Goal: Task Accomplishment & Management: Manage account settings

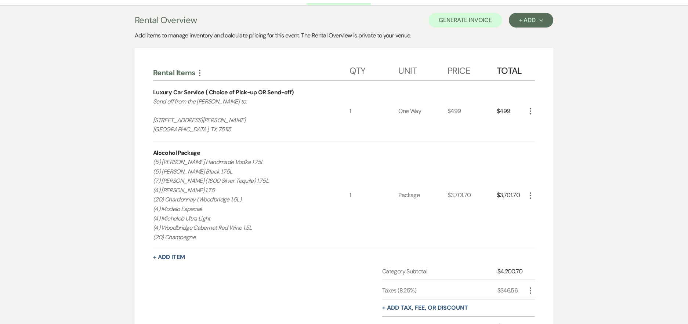
click at [528, 196] on icon "More" at bounding box center [530, 195] width 9 height 9
click at [547, 211] on button "Pencil Edit" at bounding box center [545, 210] width 38 height 12
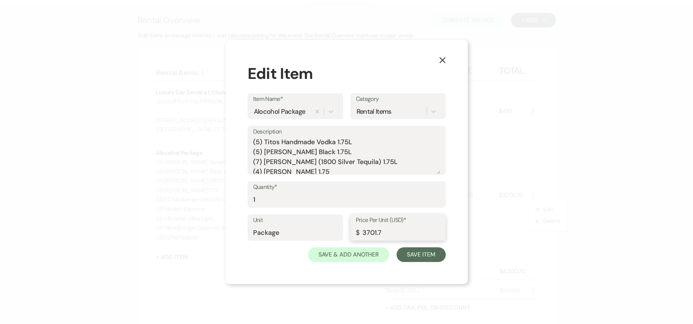
drag, startPoint x: 391, startPoint y: 234, endPoint x: 243, endPoint y: 228, distance: 148.1
click at [243, 228] on div "X Edit Item Item Name* Alocohol Package Category Rental Items Description (5) T…" at bounding box center [347, 162] width 242 height 244
paste input "2911.46"
type input "2911.46"
click at [431, 255] on button "Save Item" at bounding box center [421, 254] width 49 height 15
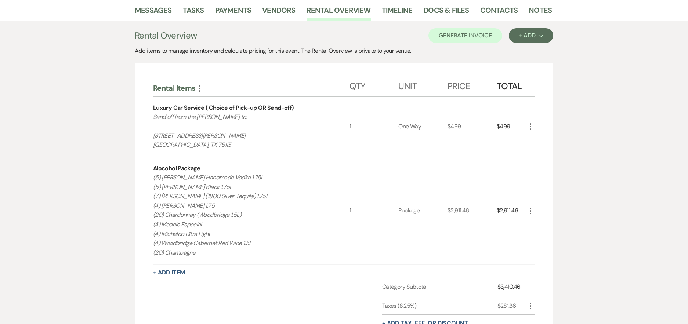
scroll to position [35, 0]
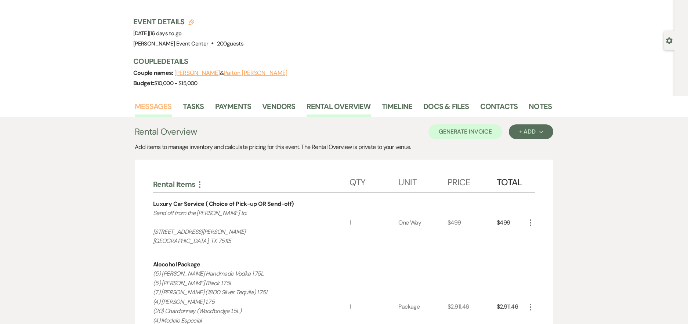
click at [157, 110] on link "Messages" at bounding box center [153, 109] width 37 height 16
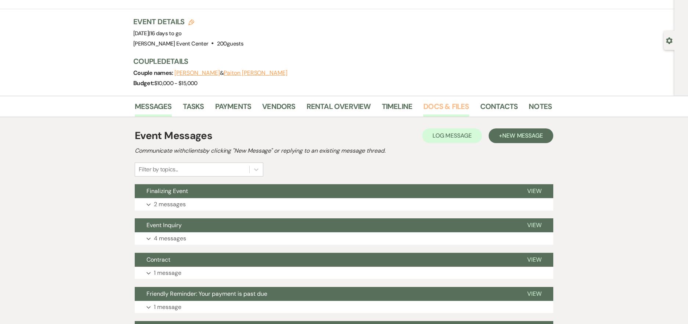
click at [441, 104] on link "Docs & Files" at bounding box center [446, 109] width 46 height 16
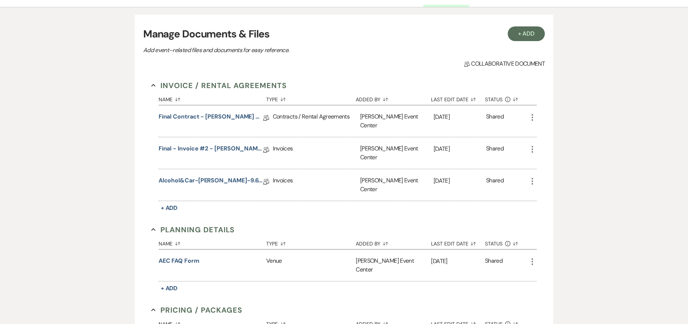
scroll to position [145, 0]
click at [201, 176] on link "Alcohol&Car-Maples-9.6.25" at bounding box center [211, 181] width 105 height 11
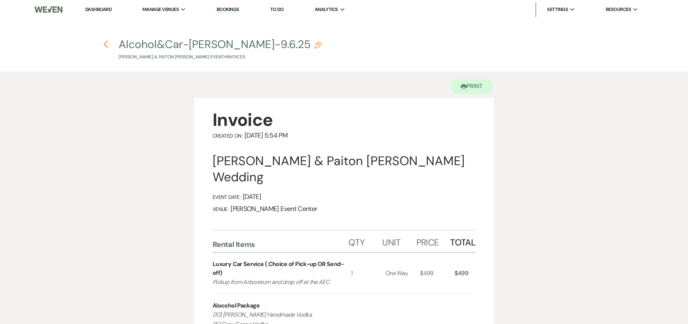
click at [105, 45] on use "button" at bounding box center [105, 44] width 5 height 8
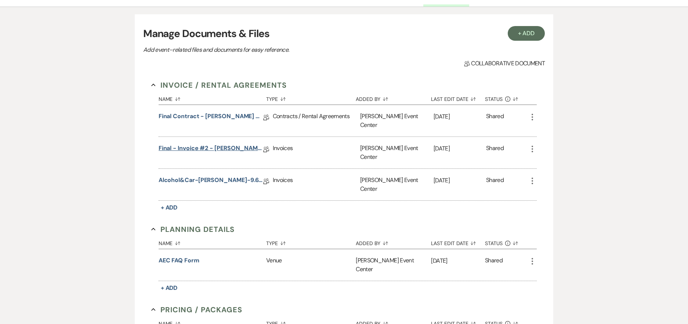
click at [194, 144] on link "Final - Invoice #2 - Maples Wedding - Platinum Package - 09.06.25" at bounding box center [211, 149] width 105 height 11
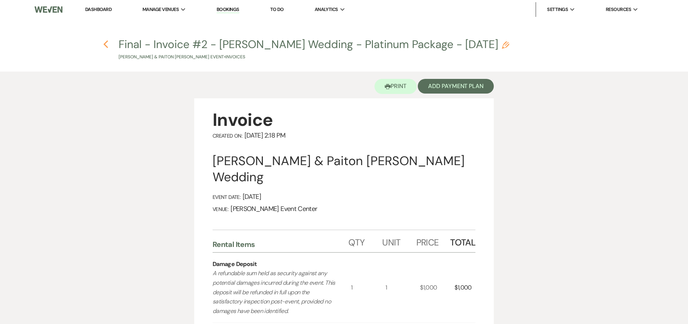
click at [105, 45] on icon "Previous" at bounding box center [106, 44] width 6 height 9
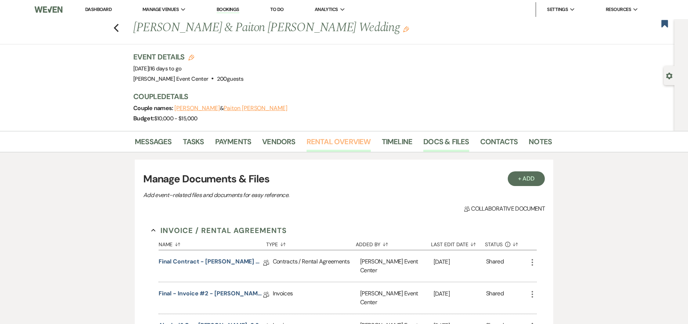
click at [351, 141] on link "Rental Overview" at bounding box center [339, 144] width 64 height 16
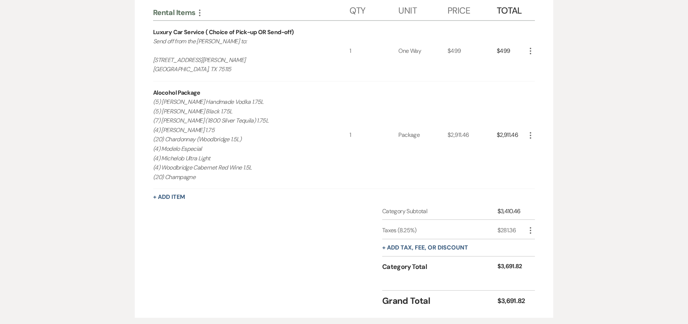
scroll to position [145, 0]
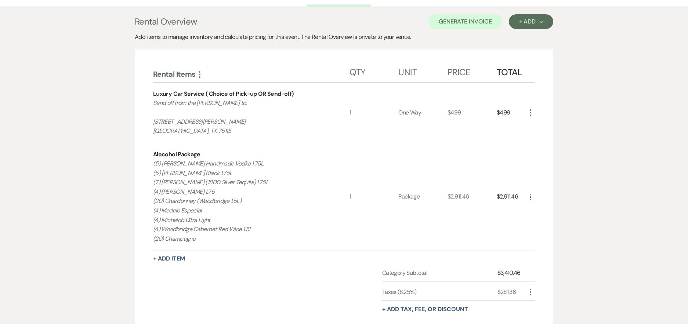
click at [532, 196] on icon "More" at bounding box center [530, 197] width 9 height 9
click at [536, 209] on icon "Pencil" at bounding box center [536, 212] width 4 height 6
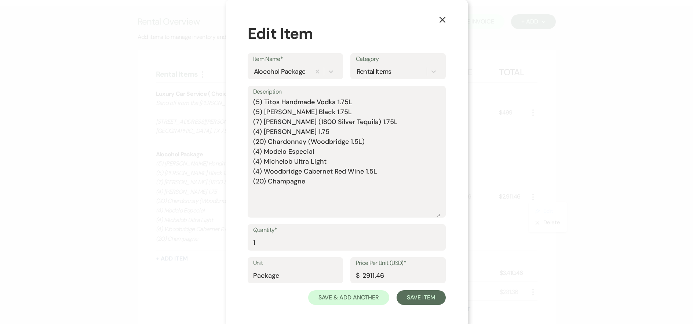
drag, startPoint x: 439, startPoint y: 173, endPoint x: 447, endPoint y: 256, distance: 83.4
click at [447, 256] on div "X Edit Item Item Name* Alocohol Package Category Rental Items Description (5) T…" at bounding box center [347, 163] width 242 height 327
click at [294, 131] on textarea "(5) Titos Handmade Vodka 1.75L (5) Jack Daniels Black 1.75L (7) Jose Cuervo (18…" at bounding box center [346, 157] width 187 height 120
drag, startPoint x: 300, startPoint y: 170, endPoint x: 262, endPoint y: 171, distance: 38.2
click at [262, 171] on textarea "(5) Titos Handmade Vodka 1.75L (5) Jack Daniels Black 1.75L (7) Jose Cuervo (18…" at bounding box center [346, 157] width 187 height 120
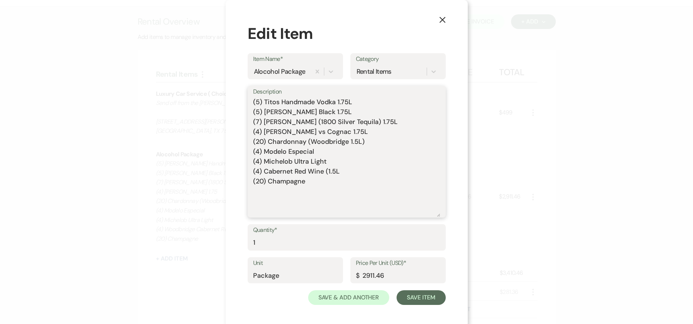
paste textarea "Woodbridge"
click at [320, 181] on textarea "(5) Titos Handmade Vodka 1.75L (5) Jack Daniels Black 1.75L (7) Jose Cuervo (18…" at bounding box center [346, 157] width 187 height 120
type textarea "(5) Titos Handmade Vodka 1.75L (5) Jack Daniels Black 1.75L (7) Jose Cuervo (18…"
click at [418, 303] on button "Save Item" at bounding box center [421, 297] width 49 height 15
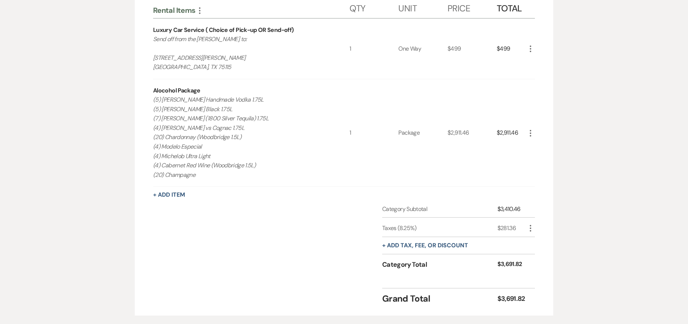
scroll to position [182, 0]
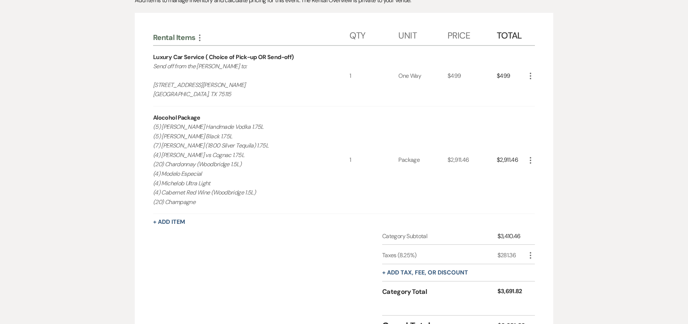
click at [530, 158] on use "button" at bounding box center [530, 160] width 1 height 7
click at [548, 173] on button "Pencil Edit" at bounding box center [545, 175] width 38 height 12
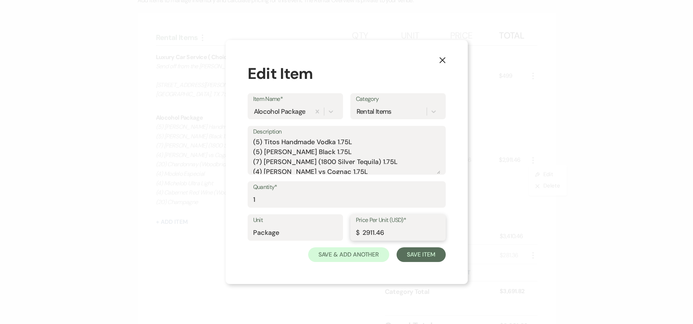
drag, startPoint x: 392, startPoint y: 233, endPoint x: 281, endPoint y: 231, distance: 111.6
click at [300, 233] on div "Unit Package Price Per Unit (USD)* $ 2911.46" at bounding box center [347, 230] width 198 height 33
type input "3059.87"
click at [413, 253] on button "Save Item" at bounding box center [421, 254] width 49 height 15
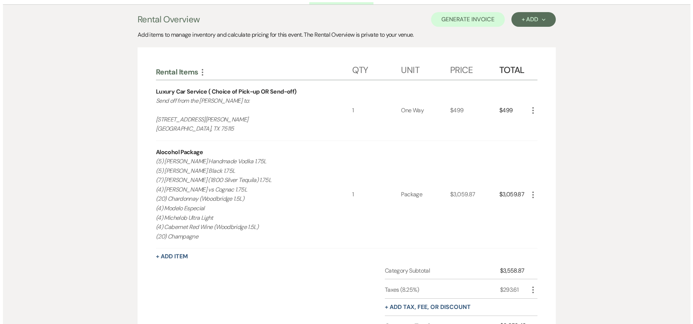
scroll to position [145, 0]
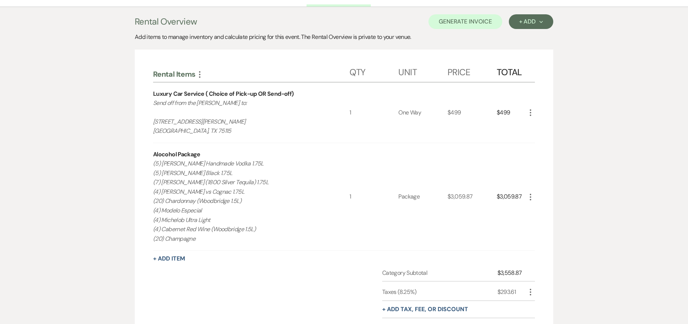
click at [530, 198] on icon "More" at bounding box center [530, 197] width 9 height 9
click at [538, 213] on icon "Pencil" at bounding box center [536, 212] width 4 height 6
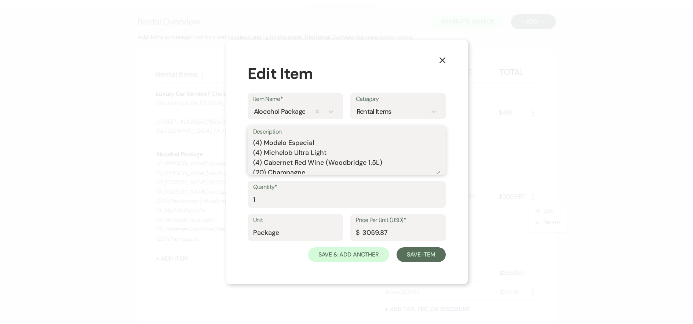
scroll to position [52, 0]
click at [365, 165] on textarea "(5) Titos Handmade Vodka 1.75L (5) Jack Daniels Black 1.75L (7) Jose Cuervo (18…" at bounding box center [346, 155] width 187 height 37
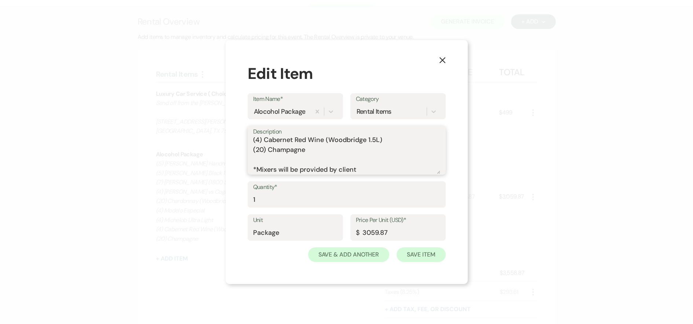
type textarea "(5) Titos Handmade Vodka 1.75L (5) Jack Daniels Black 1.75L (7) Jose Cuervo (18…"
click at [422, 257] on button "Save Item" at bounding box center [421, 254] width 49 height 15
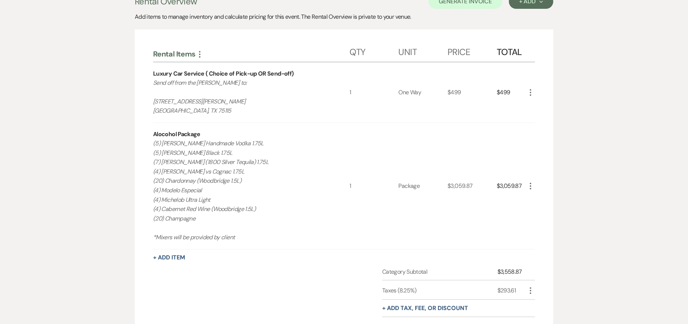
scroll to position [182, 0]
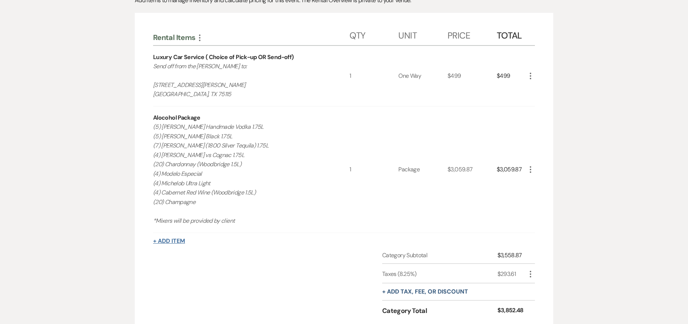
click at [167, 239] on button "+ Add Item" at bounding box center [169, 241] width 32 height 6
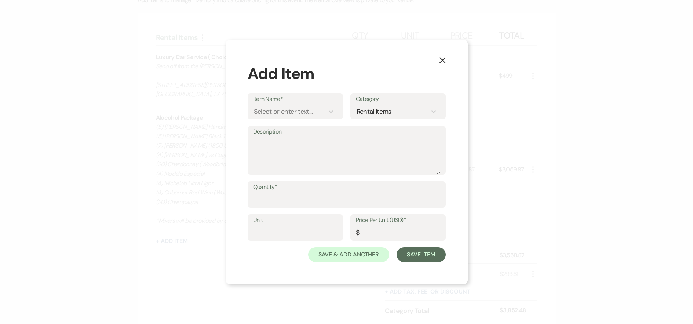
click at [449, 57] on div "X Add Item Item Name* Select or enter text... Category Rental Items Description…" at bounding box center [347, 162] width 242 height 244
click at [440, 58] on icon "X" at bounding box center [442, 60] width 7 height 7
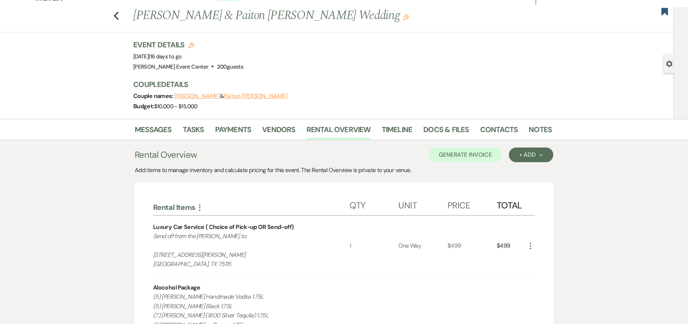
scroll to position [0, 0]
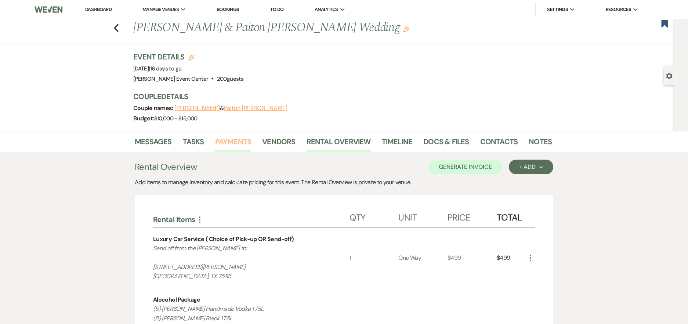
click at [234, 141] on link "Payments" at bounding box center [233, 144] width 36 height 16
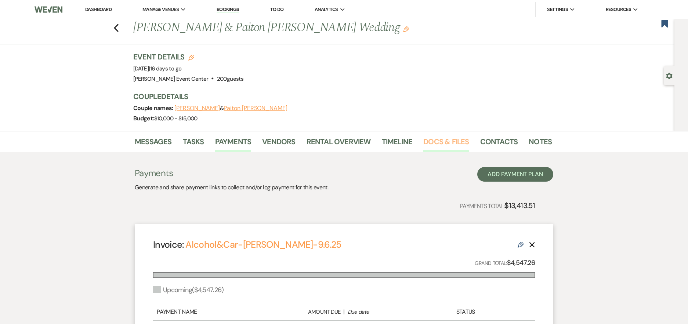
click at [450, 143] on link "Docs & Files" at bounding box center [446, 144] width 46 height 16
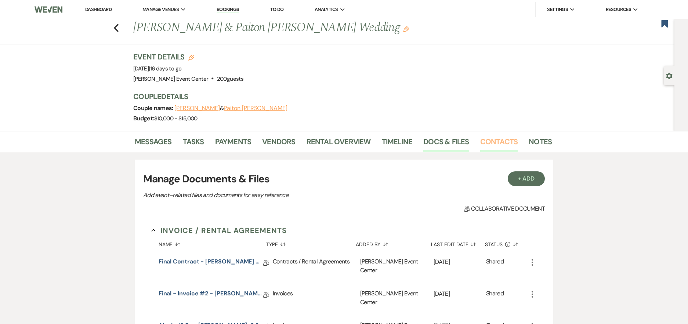
click at [488, 140] on link "Contacts" at bounding box center [499, 144] width 38 height 16
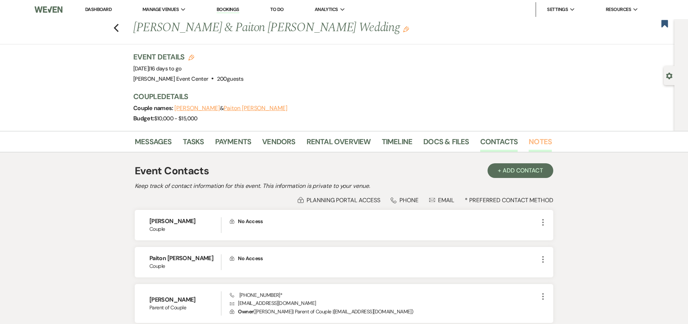
click at [548, 140] on link "Notes" at bounding box center [540, 144] width 23 height 16
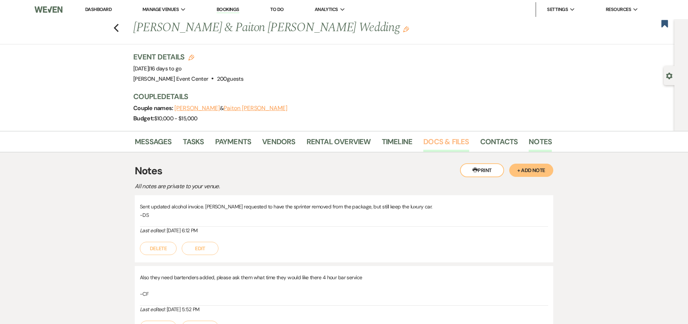
click at [454, 142] on link "Docs & Files" at bounding box center [446, 144] width 46 height 16
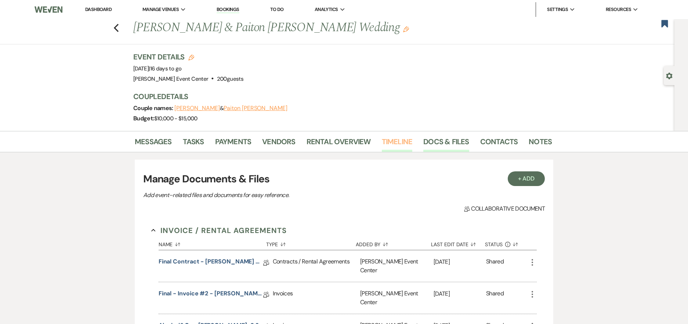
click at [398, 145] on link "Timeline" at bounding box center [397, 144] width 31 height 16
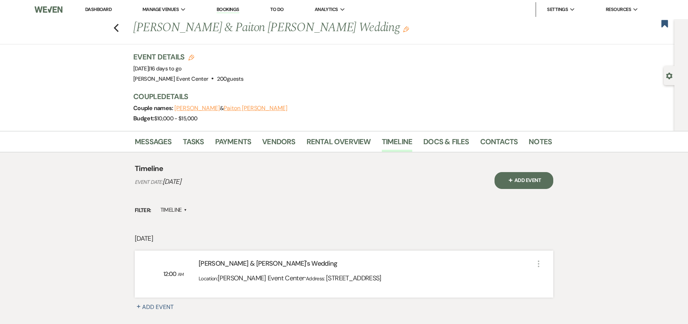
click at [353, 135] on li "Rental Overview" at bounding box center [344, 143] width 75 height 18
click at [347, 140] on link "Rental Overview" at bounding box center [339, 144] width 64 height 16
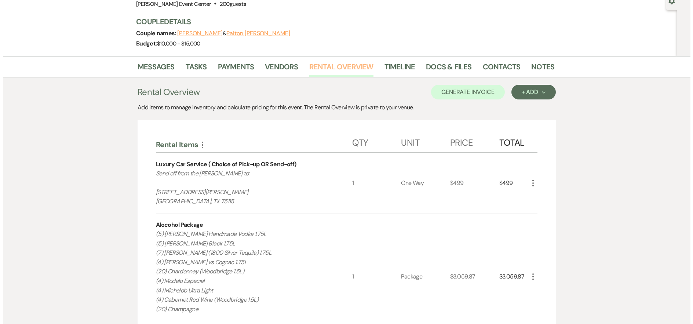
scroll to position [220, 0]
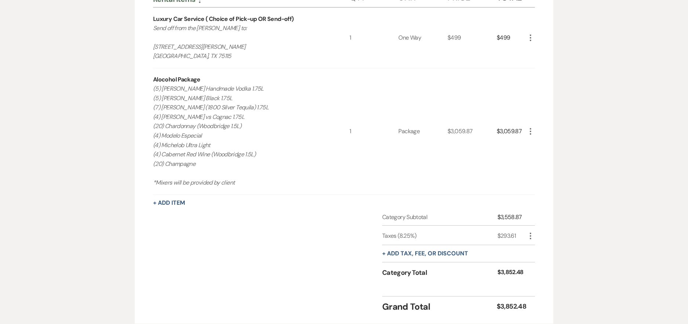
click at [530, 131] on icon "More" at bounding box center [530, 131] width 9 height 9
click at [537, 147] on icon "Pencil" at bounding box center [536, 146] width 4 height 6
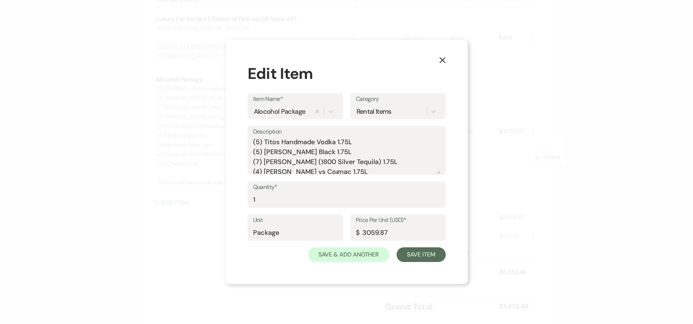
scroll to position [72, 0]
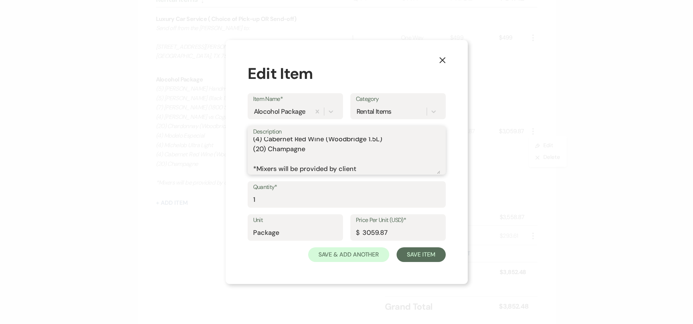
click at [254, 169] on textarea "(5) Titos Handmade Vodka 1.75L (5) Jack Daniels Black 1.75L (7) Jose Cuervo (18…" at bounding box center [346, 155] width 187 height 37
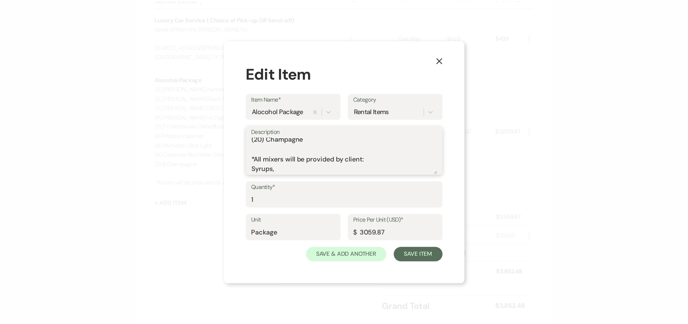
scroll to position [82, 0]
type textarea "(5) Titos Handmade Vodka 1.75L (5) Jack Daniels Black 1.75L (7) Jose Cuervo (18…"
click at [422, 256] on button "Save Item" at bounding box center [421, 254] width 49 height 15
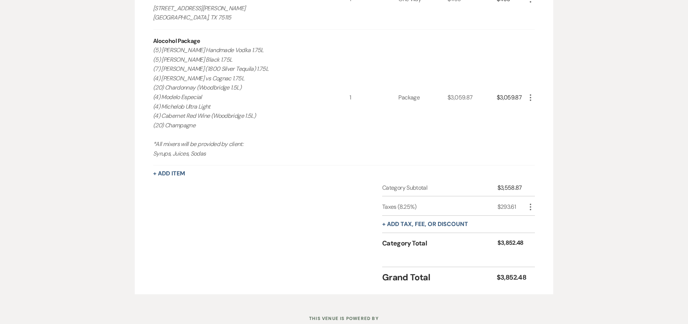
scroll to position [247, 0]
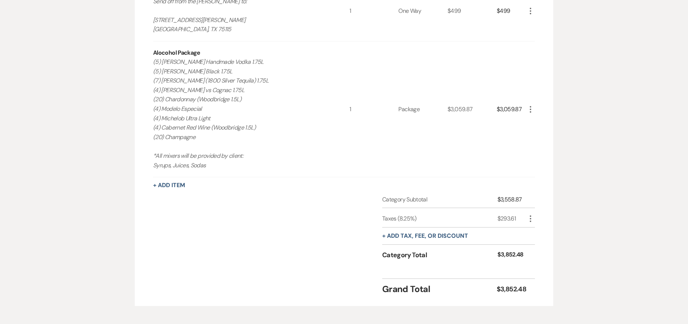
click at [530, 112] on use "button" at bounding box center [530, 109] width 1 height 7
click at [539, 125] on button "Pencil Edit" at bounding box center [545, 124] width 38 height 12
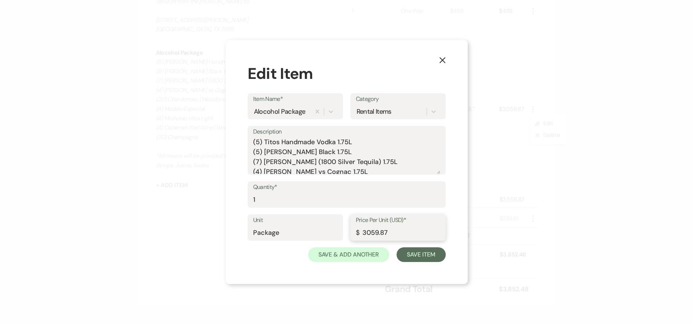
drag, startPoint x: 392, startPoint y: 234, endPoint x: 257, endPoint y: 208, distance: 137.9
click at [306, 225] on div "Unit Package Price Per Unit (USD)* $ 3059.87" at bounding box center [347, 230] width 198 height 33
click at [372, 232] on input "2992.98" at bounding box center [398, 233] width 84 height 14
type input "2692.98"
click at [423, 252] on button "Save Item" at bounding box center [421, 254] width 49 height 15
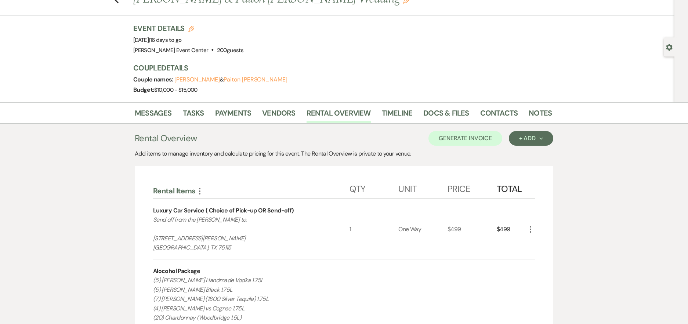
scroll to position [0, 0]
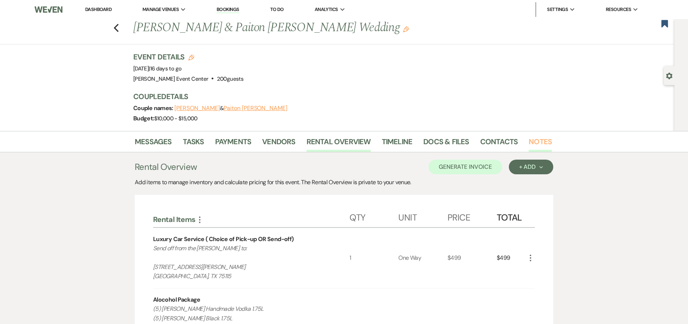
click at [532, 139] on link "Notes" at bounding box center [540, 144] width 23 height 16
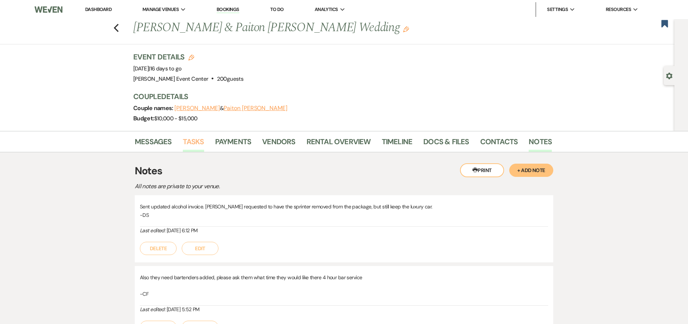
click at [188, 141] on link "Tasks" at bounding box center [193, 144] width 21 height 16
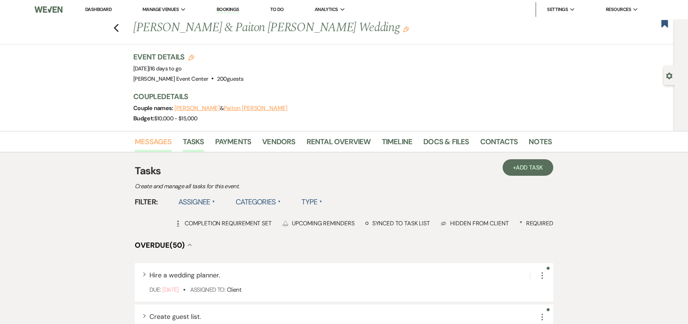
click at [164, 141] on link "Messages" at bounding box center [153, 144] width 37 height 16
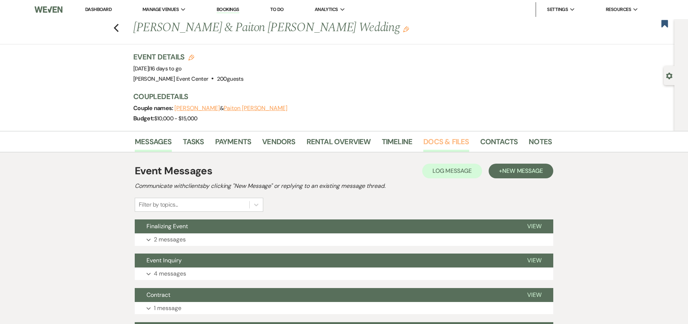
click at [423, 139] on link "Docs & Files" at bounding box center [446, 144] width 46 height 16
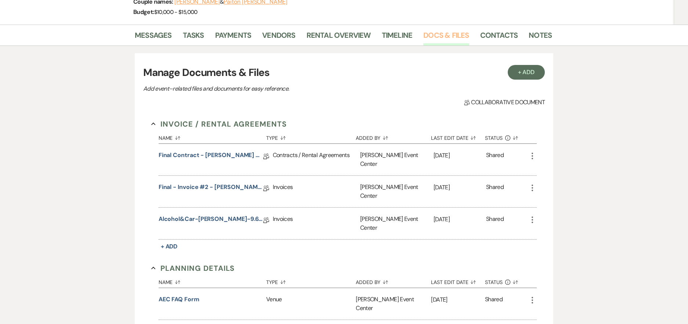
scroll to position [110, 0]
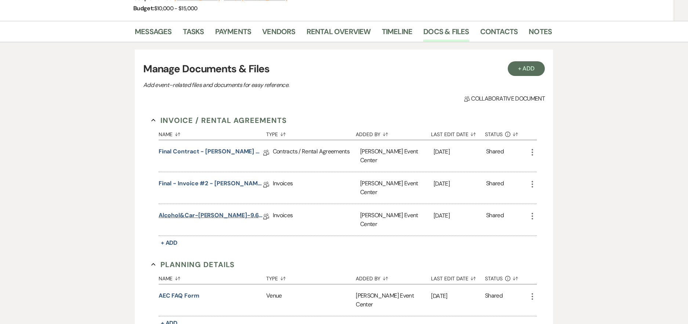
click at [199, 211] on link "Alcohol&Car-Maples-9.6.25" at bounding box center [211, 216] width 105 height 11
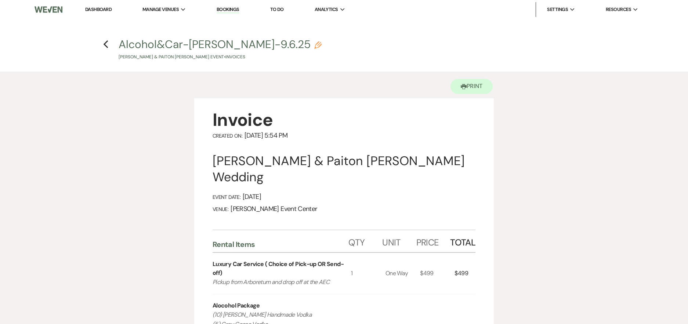
click at [314, 45] on icon "Pencil" at bounding box center [317, 44] width 7 height 7
select select "22"
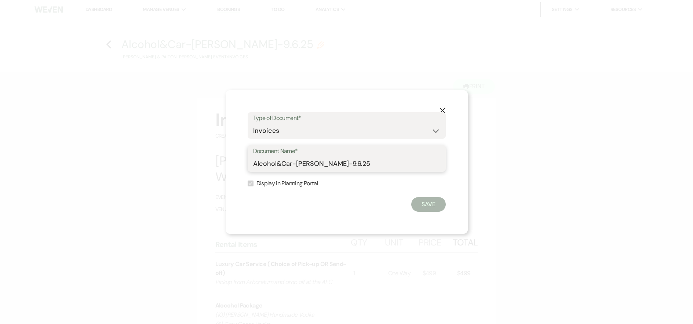
drag, startPoint x: 358, startPoint y: 161, endPoint x: 215, endPoint y: 155, distance: 143.3
click at [215, 155] on div "X Type of Document* Special Event Insurance Vendor Certificate of Insurance Con…" at bounding box center [346, 162] width 693 height 324
click at [443, 106] on button "X" at bounding box center [442, 110] width 11 height 13
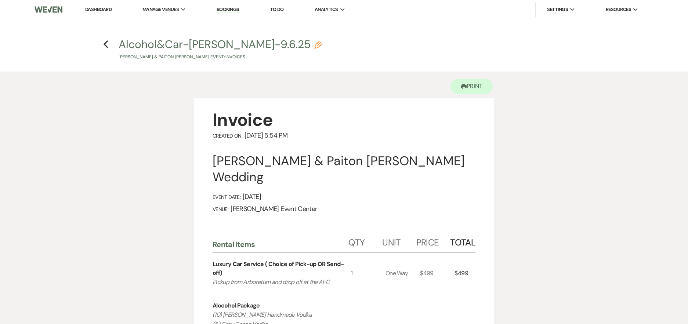
click at [314, 45] on icon "Pencil" at bounding box center [317, 44] width 7 height 7
select select "22"
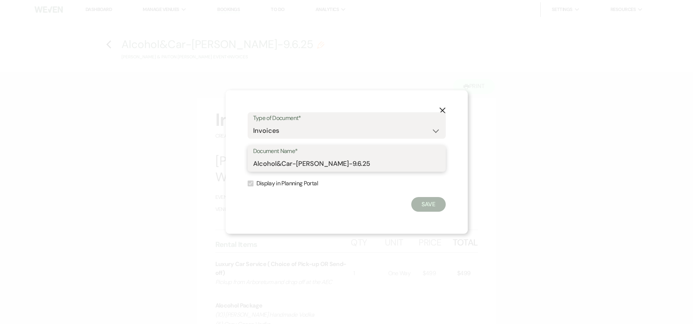
click at [254, 163] on input "Alcohol&Car-Maples-9.6.25" at bounding box center [346, 164] width 187 height 14
type input "OLD:Alcohol&Car-Maples-9.6.25"
click at [426, 206] on button "Save" at bounding box center [429, 204] width 35 height 15
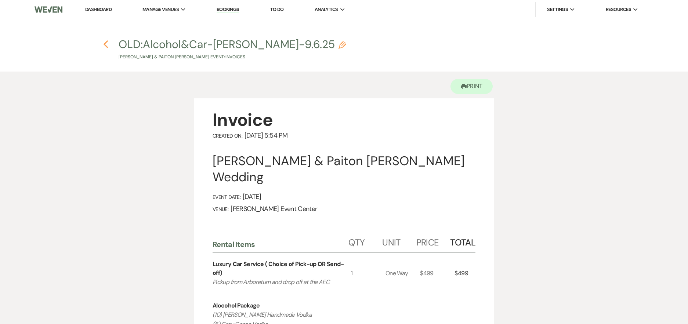
click at [106, 44] on icon "Previous" at bounding box center [106, 44] width 6 height 9
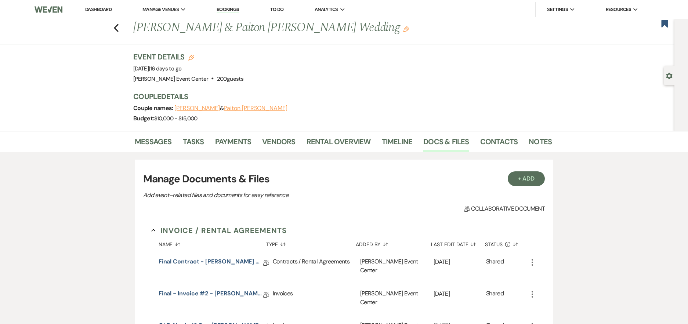
scroll to position [110, 0]
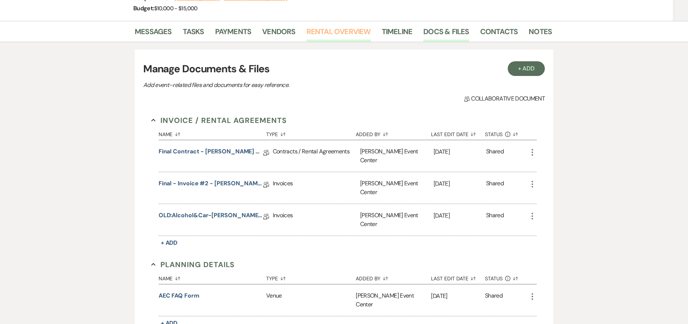
click at [337, 33] on link "Rental Overview" at bounding box center [339, 34] width 64 height 16
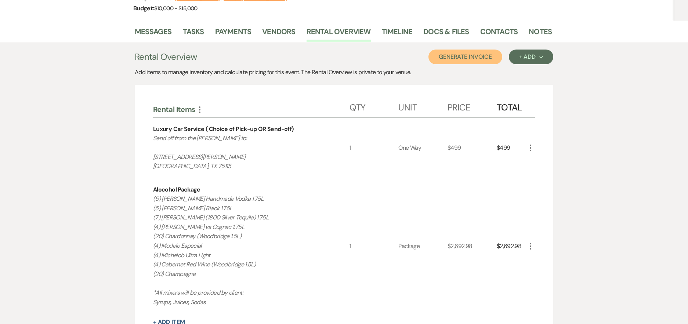
click at [464, 56] on button "Generate Invoice" at bounding box center [465, 57] width 74 height 15
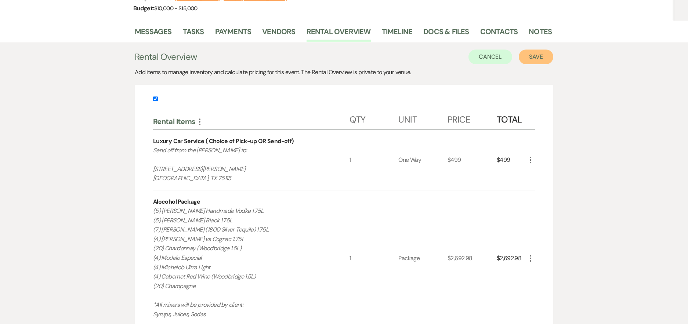
click at [533, 61] on button "Save" at bounding box center [536, 57] width 35 height 15
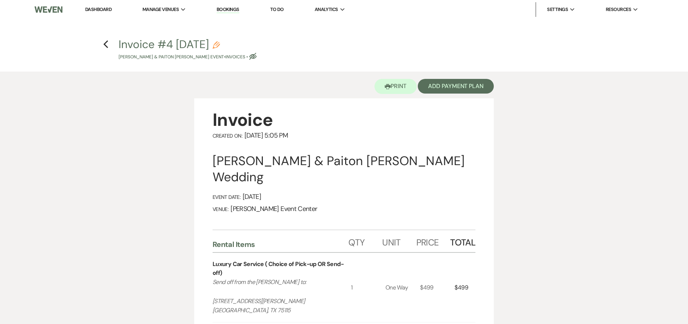
click at [220, 45] on icon "Pencil" at bounding box center [216, 44] width 7 height 7
select select "22"
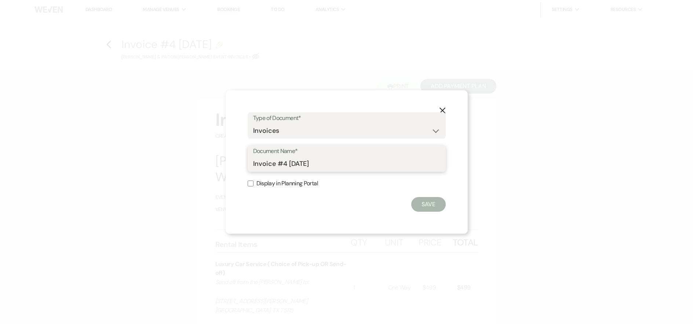
drag, startPoint x: 328, startPoint y: 163, endPoint x: 201, endPoint y: 156, distance: 127.6
click at [202, 156] on div "X Type of Document* Special Event Insurance Vendor Certificate of Insurance Con…" at bounding box center [346, 162] width 693 height 324
paste input "Alcohol&Car-Maples-9.6."
type input "Alcohol&Car-Maples-9.6.25"
click at [432, 203] on button "Save" at bounding box center [429, 204] width 35 height 15
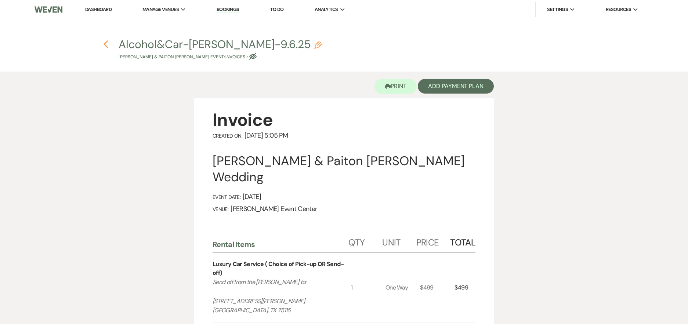
click at [106, 41] on icon "Previous" at bounding box center [106, 44] width 6 height 9
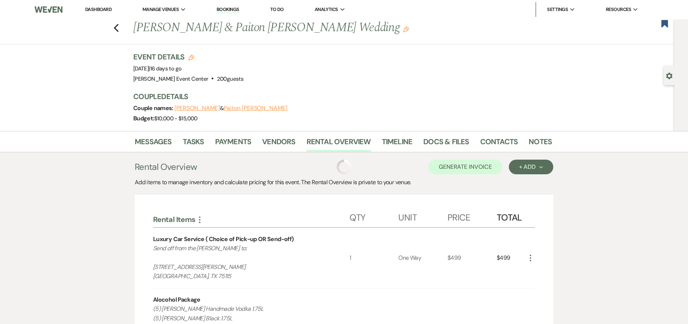
scroll to position [110, 0]
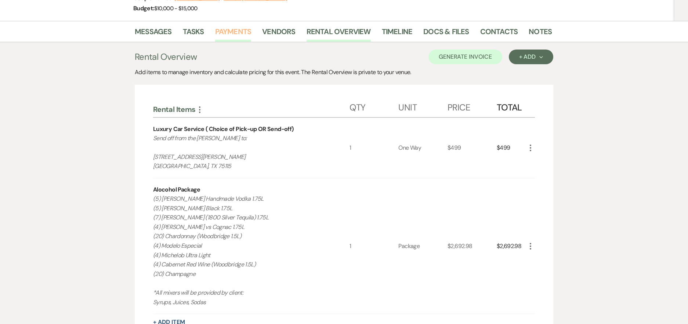
click at [220, 32] on link "Payments" at bounding box center [233, 34] width 36 height 16
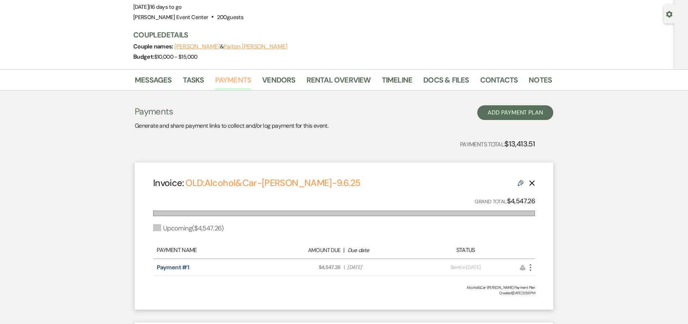
scroll to position [147, 0]
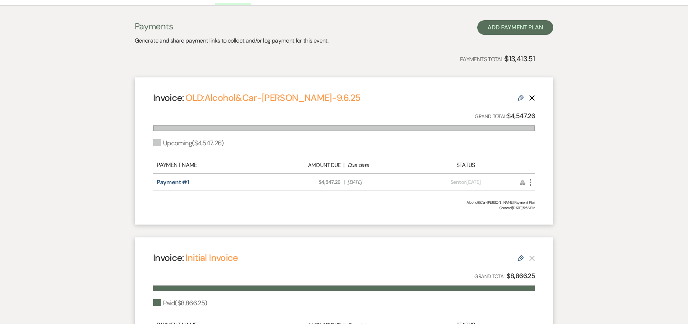
click at [532, 100] on icon "Delete" at bounding box center [532, 98] width 6 height 6
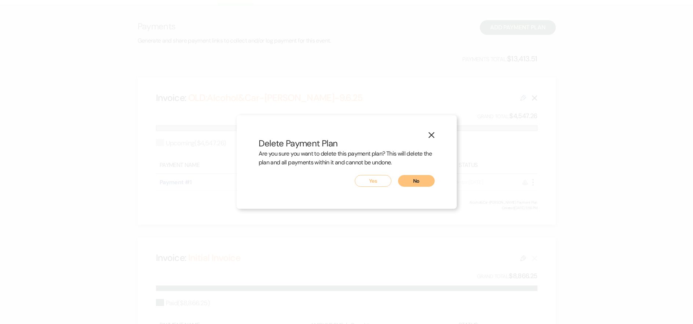
click at [377, 185] on button "Yes" at bounding box center [373, 181] width 37 height 12
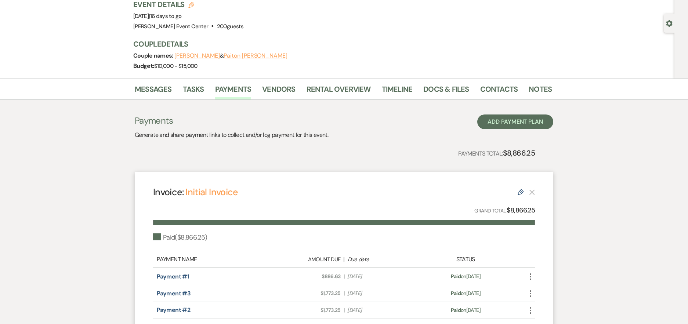
scroll to position [0, 0]
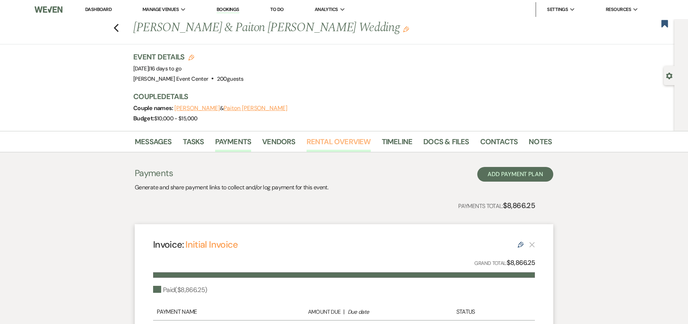
click at [339, 142] on link "Rental Overview" at bounding box center [339, 144] width 64 height 16
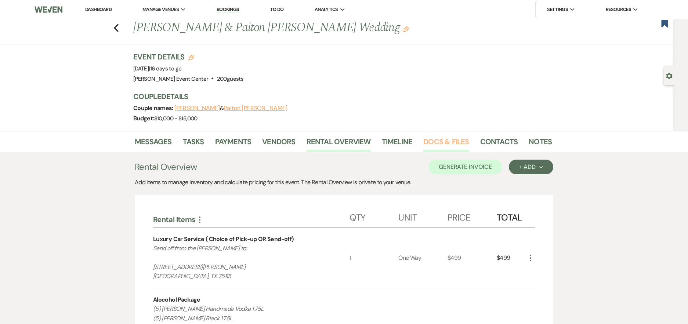
click at [429, 142] on link "Docs & Files" at bounding box center [446, 144] width 46 height 16
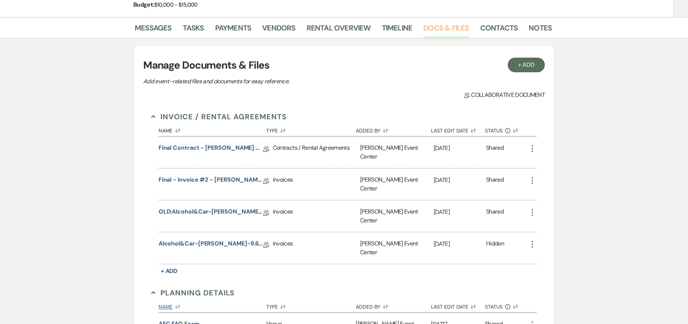
scroll to position [184, 0]
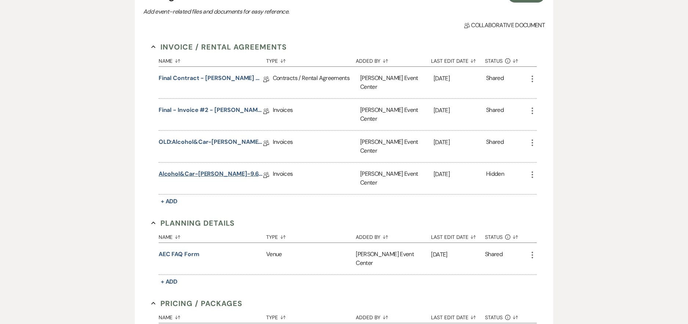
click at [192, 170] on link "Alcohol&Car-Maples-9.6.25" at bounding box center [211, 175] width 105 height 11
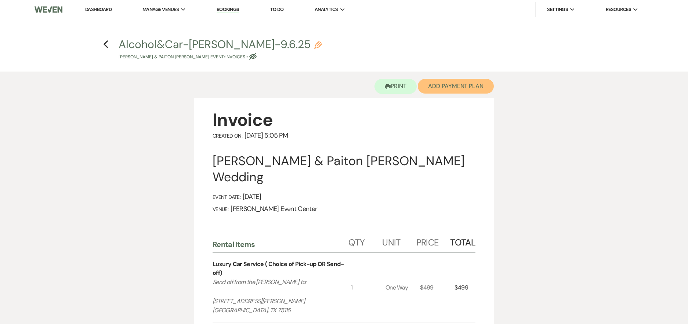
click at [438, 86] on button "Add Payment Plan" at bounding box center [456, 86] width 76 height 15
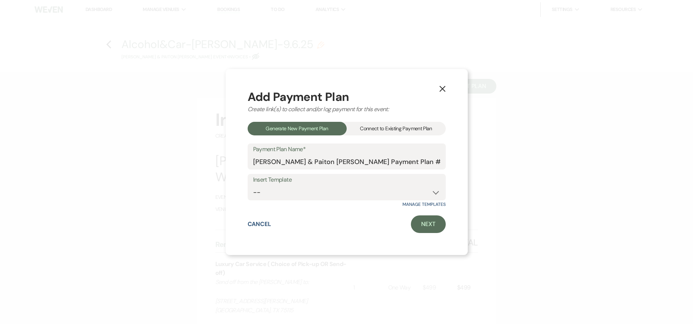
click at [396, 128] on div "Connect to Existing Payment Plan" at bounding box center [396, 129] width 99 height 14
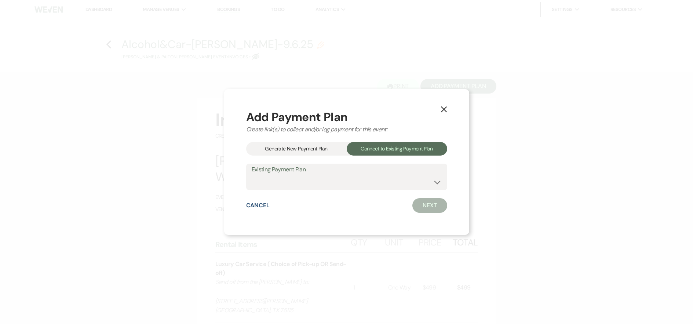
click at [358, 165] on div "Add Payment Plan Create link(s) to collect and/or log payment for this event: G…" at bounding box center [346, 162] width 201 height 102
click at [345, 178] on select "William Peoples & Paiton Maples's Payment Plan #1" at bounding box center [347, 182] width 190 height 14
click at [301, 148] on div "Generate New Payment Plan" at bounding box center [296, 149] width 101 height 14
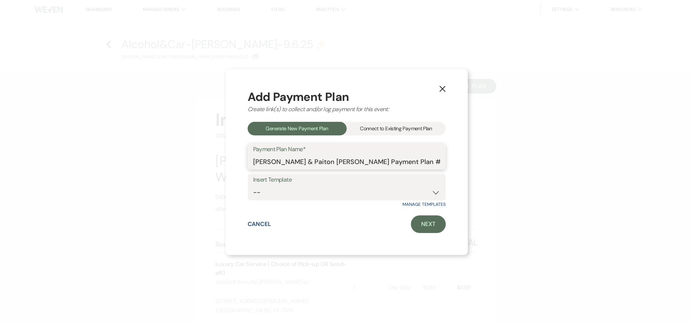
drag, startPoint x: 371, startPoint y: 160, endPoint x: 363, endPoint y: 160, distance: 8.1
click at [371, 160] on input "William Peoples & Paiton Maples's Payment Plan #2" at bounding box center [346, 162] width 187 height 14
drag, startPoint x: 360, startPoint y: 161, endPoint x: 244, endPoint y: 151, distance: 116.5
click at [244, 151] on div "X Add Payment Plan Create link(s) to collect and/or log payment for this event:…" at bounding box center [347, 162] width 242 height 186
click at [363, 164] on input "Alcohol&Car Payment Plan #2" at bounding box center [346, 162] width 187 height 14
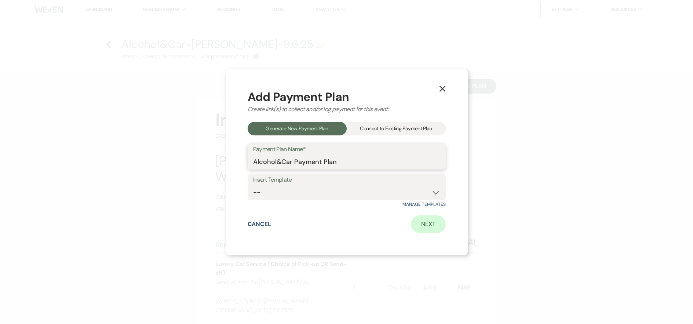
type input "Alcohol&Car Payment Plan"
click at [431, 224] on link "Next" at bounding box center [428, 224] width 35 height 18
select select "27675"
select select "2"
select select "percentage"
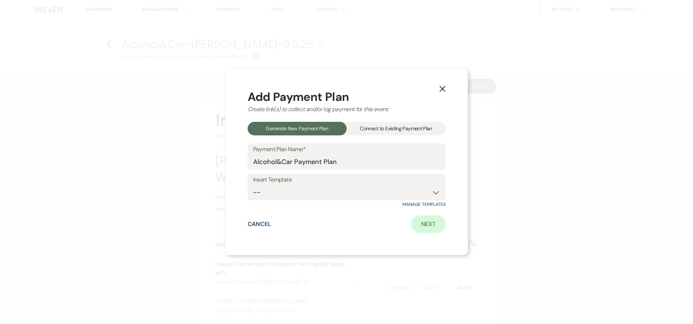
select select "true"
select select "client"
select select "weeks"
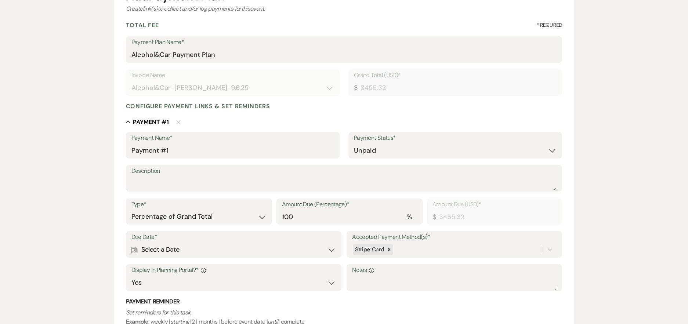
scroll to position [147, 0]
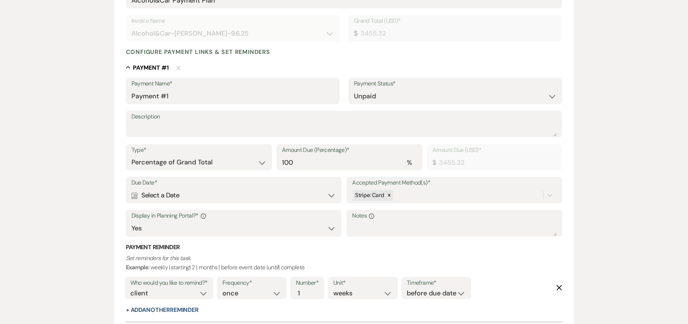
click at [196, 199] on div "Calendar Select a Date Expand" at bounding box center [233, 195] width 204 height 14
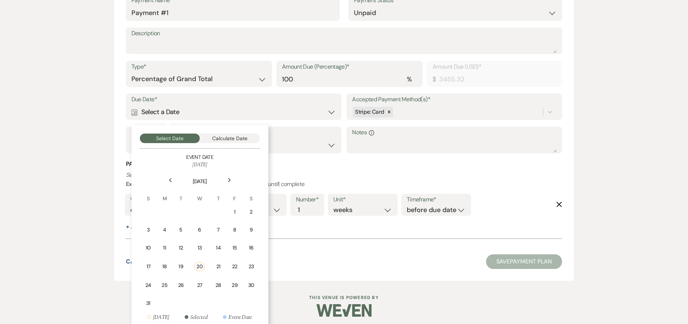
scroll to position [236, 0]
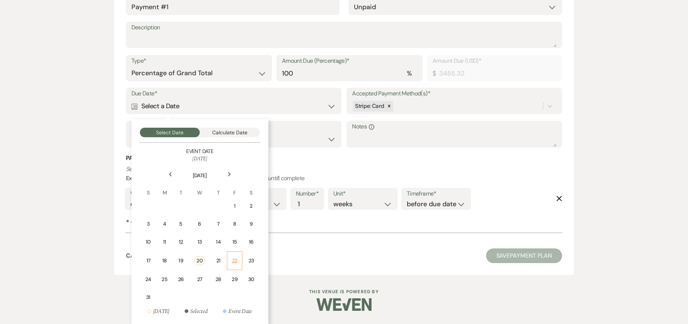
click at [235, 260] on div "22" at bounding box center [235, 261] width 6 height 8
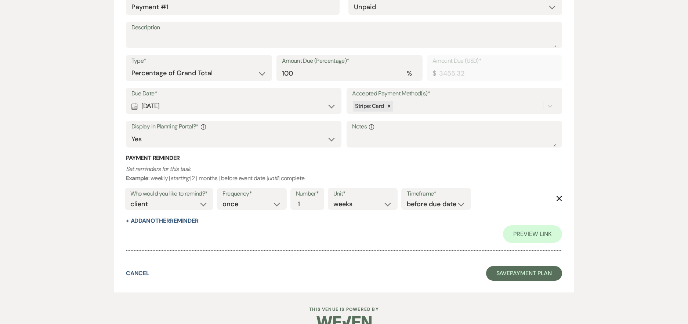
click at [163, 108] on div "Calendar Aug 22, 2025 Expand" at bounding box center [233, 106] width 204 height 14
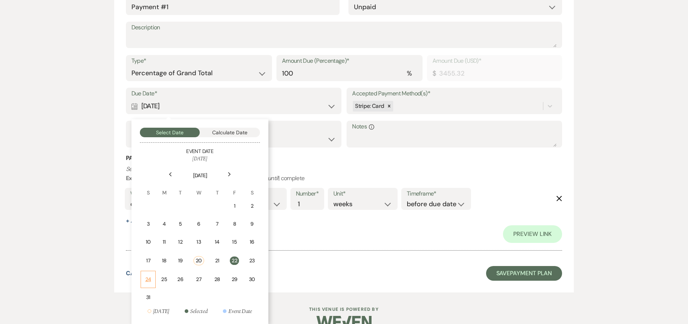
click at [147, 273] on td "24" at bounding box center [148, 279] width 15 height 17
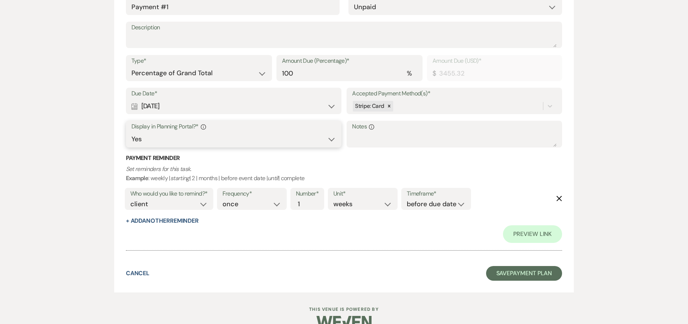
click at [173, 144] on select "Yes No" at bounding box center [233, 139] width 204 height 14
click at [379, 162] on h3 "Payment Reminder" at bounding box center [344, 158] width 437 height 8
click at [148, 220] on button "+ Add Another Reminder" at bounding box center [162, 221] width 73 height 6
select select "client"
select select "days"
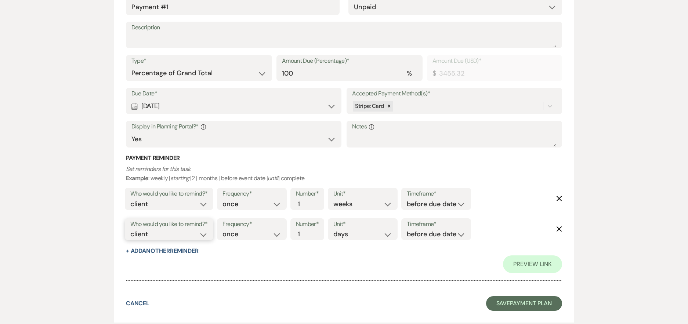
click at [157, 232] on select "client venue both" at bounding box center [168, 234] width 77 height 10
select select "both"
click at [130, 229] on select "client venue both" at bounding box center [168, 234] width 77 height 10
click at [426, 239] on select "before due date after due date on due date on custom date" at bounding box center [436, 234] width 59 height 10
select select "onDueDate"
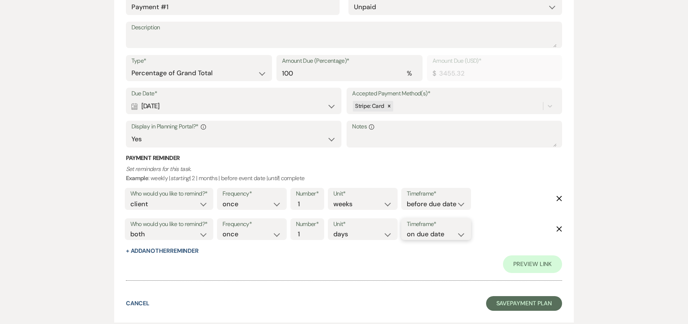
click at [407, 229] on select "before due date after due date on due date on custom date" at bounding box center [436, 234] width 59 height 10
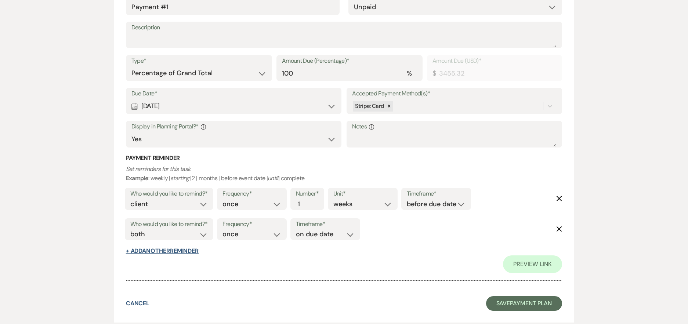
click at [163, 251] on button "+ Add Another Reminder" at bounding box center [162, 251] width 73 height 6
select select "client"
select select "days"
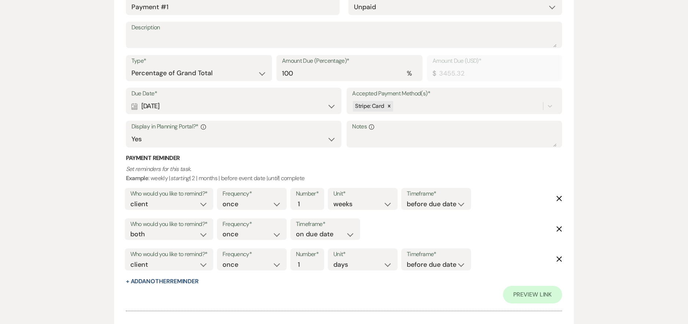
click at [169, 259] on label "Who would you like to remind?*" at bounding box center [168, 254] width 77 height 11
click at [166, 270] on div "Who would you like to remind?* client venue both" at bounding box center [169, 260] width 88 height 22
click at [167, 267] on select "client venue both" at bounding box center [168, 265] width 77 height 10
select select "host"
click at [130, 260] on select "client venue both" at bounding box center [168, 265] width 77 height 10
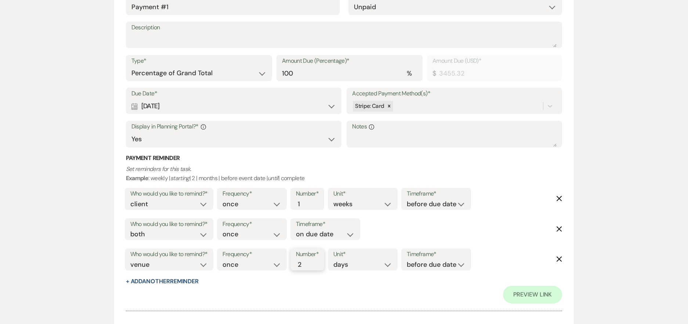
click at [308, 262] on input "2" at bounding box center [303, 265] width 15 height 10
type input "3"
click at [308, 262] on input "3" at bounding box center [303, 265] width 15 height 10
click at [447, 268] on select "before due date after due date on due date on custom date" at bounding box center [436, 265] width 59 height 10
select select "afterDueDate"
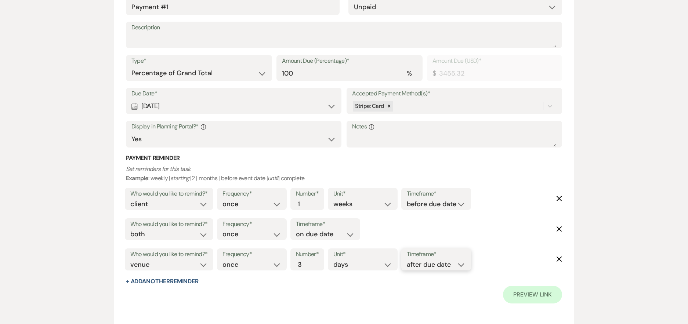
click at [408, 260] on select "before due date after due date on due date on custom date" at bounding box center [436, 265] width 59 height 10
click at [414, 283] on div "Payment Reminder Set reminders for this task. Example : weekly | starting | 2 |…" at bounding box center [344, 220] width 437 height 132
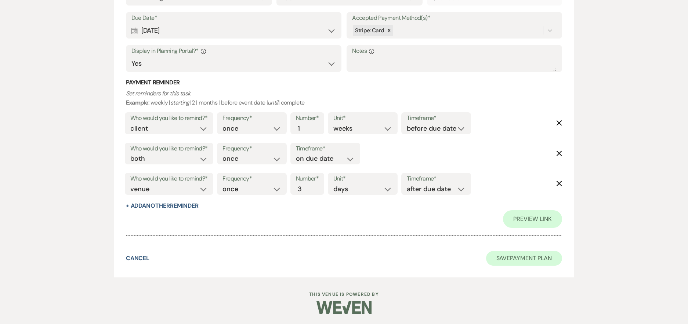
scroll to position [312, 0]
click at [505, 256] on button "Save Payment Plan" at bounding box center [524, 257] width 76 height 15
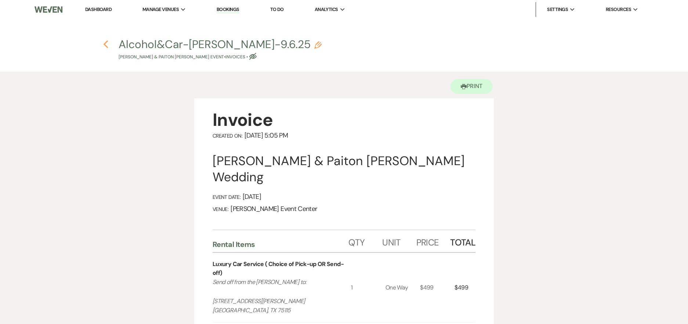
click at [105, 44] on use "button" at bounding box center [105, 44] width 5 height 8
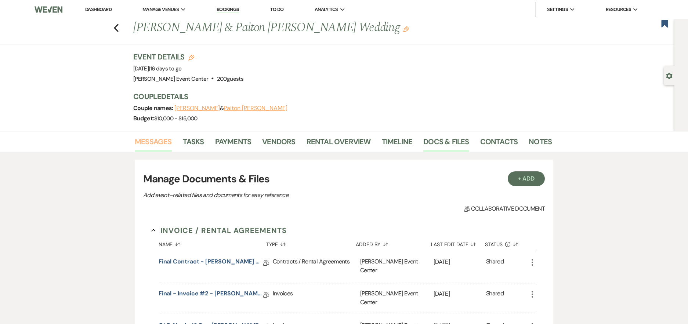
click at [163, 146] on link "Messages" at bounding box center [153, 144] width 37 height 16
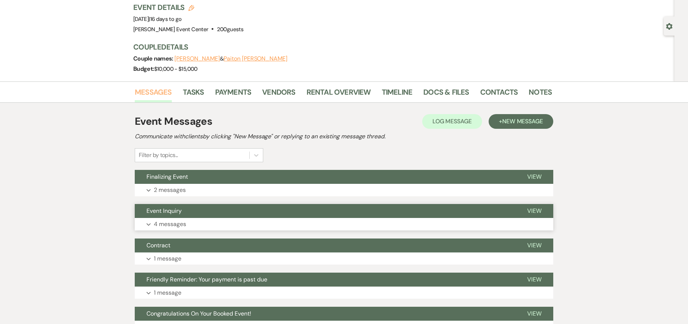
scroll to position [117, 0]
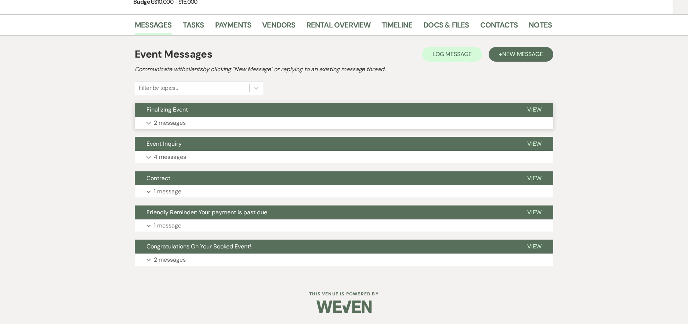
click at [174, 126] on p "2 messages" at bounding box center [170, 123] width 32 height 10
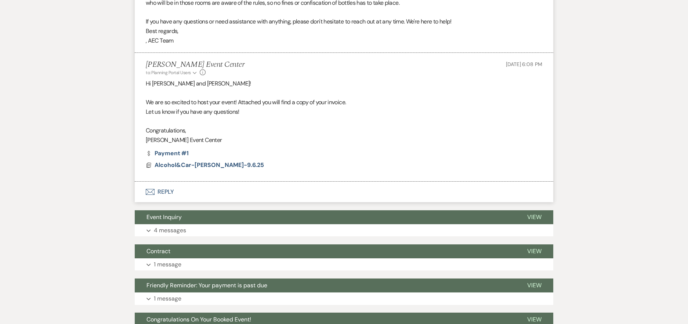
scroll to position [522, 0]
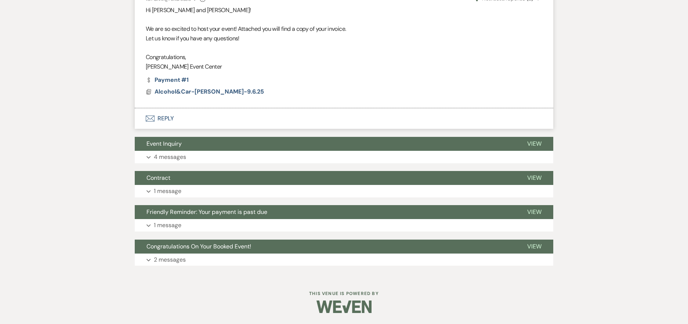
click at [163, 122] on button "Envelope Reply" at bounding box center [344, 118] width 419 height 21
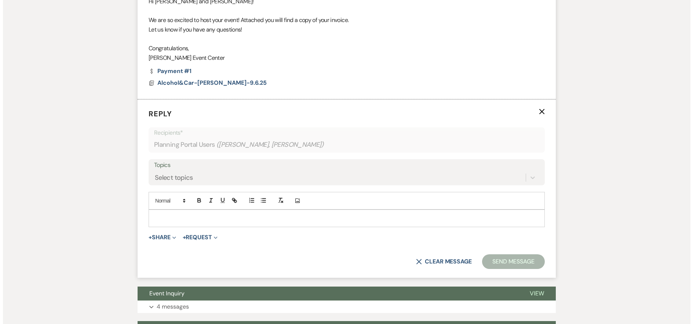
scroll to position [559, 0]
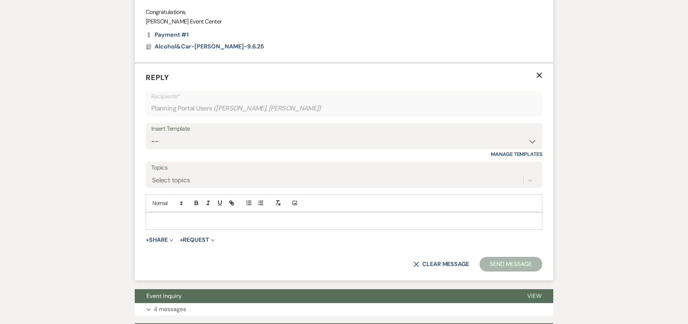
click at [207, 225] on p at bounding box center [344, 221] width 385 height 8
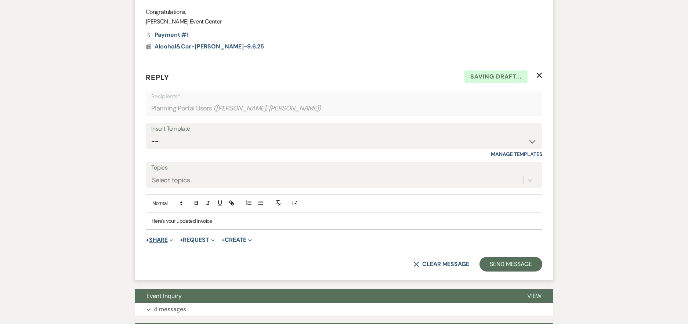
click at [161, 243] on button "+ Share Expand" at bounding box center [160, 240] width 28 height 6
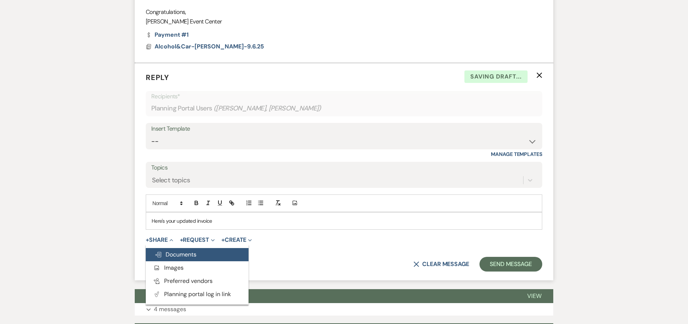
click at [167, 258] on span "Doc Upload Documents" at bounding box center [176, 255] width 42 height 8
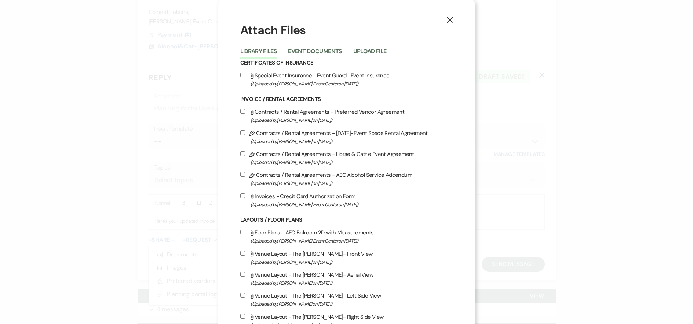
click at [314, 48] on button "Event Documents" at bounding box center [315, 53] width 54 height 10
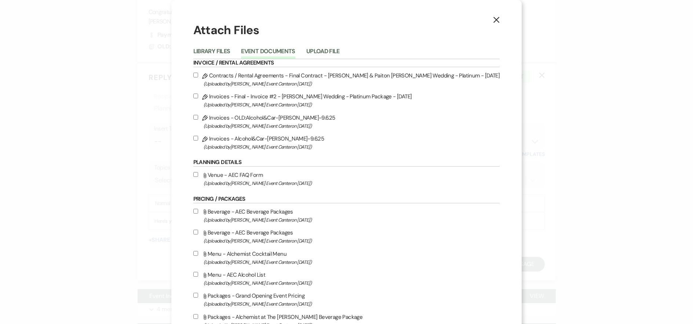
click at [198, 138] on input "Pencil Invoices - Alcohol&Car-Maples-9.6.25 (Uploaded by Artis Event Center on …" at bounding box center [195, 138] width 5 height 5
checkbox input "true"
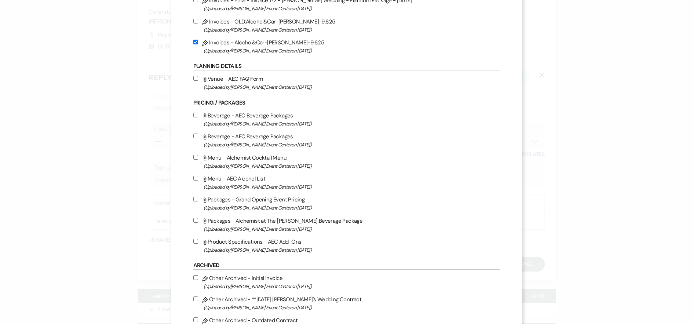
scroll to position [149, 0]
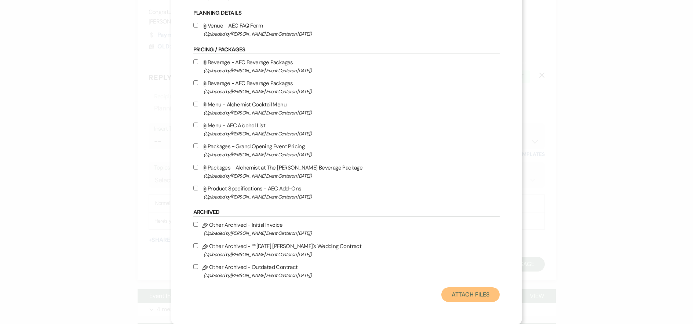
click at [445, 290] on button "Attach Files" at bounding box center [471, 294] width 58 height 15
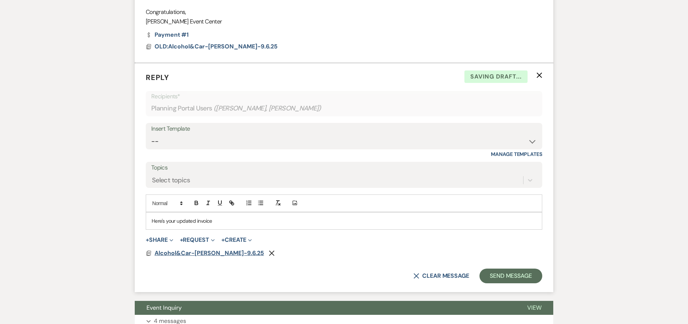
click at [180, 257] on span "Alcohol&Car-Maples-9.6.25" at bounding box center [209, 253] width 109 height 8
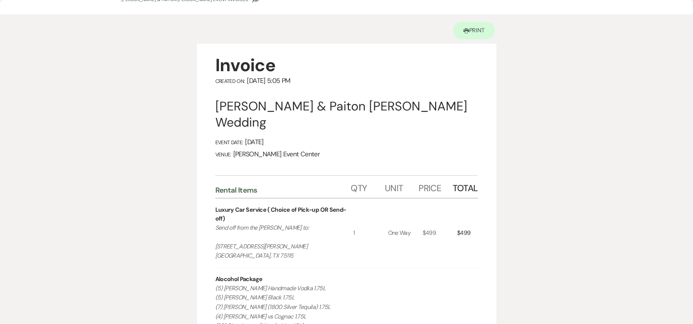
scroll to position [0, 0]
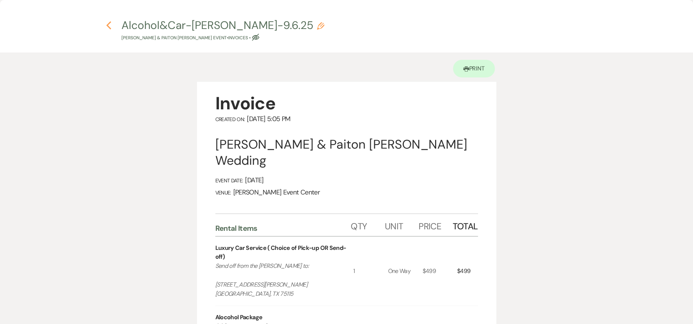
click at [107, 26] on use "button" at bounding box center [108, 25] width 5 height 8
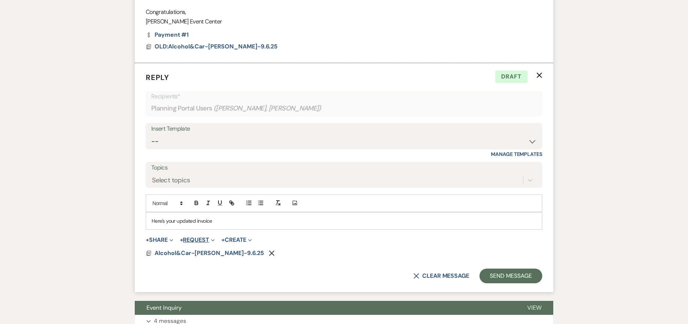
click at [200, 243] on button "+ Request Expand" at bounding box center [197, 240] width 35 height 6
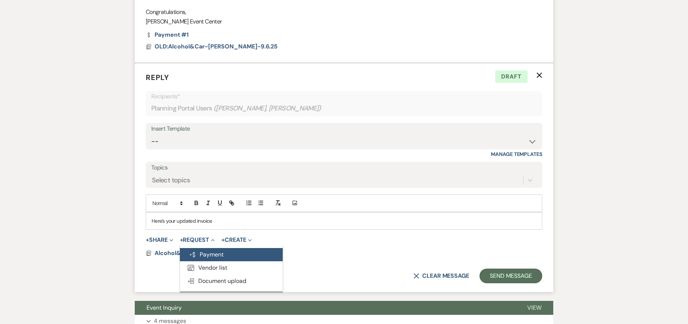
click at [206, 261] on button "Generate Payment Payment" at bounding box center [231, 254] width 103 height 13
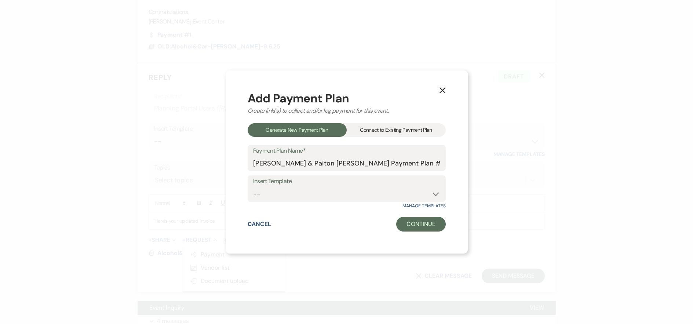
click at [378, 132] on div "Connect to Existing Payment Plan" at bounding box center [396, 130] width 99 height 14
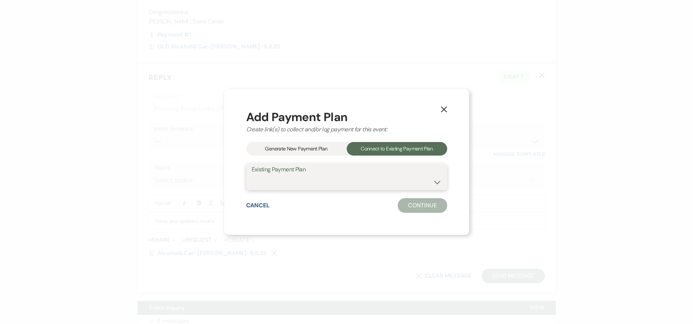
drag, startPoint x: 333, startPoint y: 187, endPoint x: 333, endPoint y: 183, distance: 3.7
click at [333, 187] on select "William Peoples & Paiton Maples's Payment Plan #1" at bounding box center [347, 182] width 190 height 14
drag, startPoint x: 320, startPoint y: 165, endPoint x: 301, endPoint y: 154, distance: 21.7
click at [320, 165] on label "Existing Payment Plan" at bounding box center [347, 169] width 190 height 11
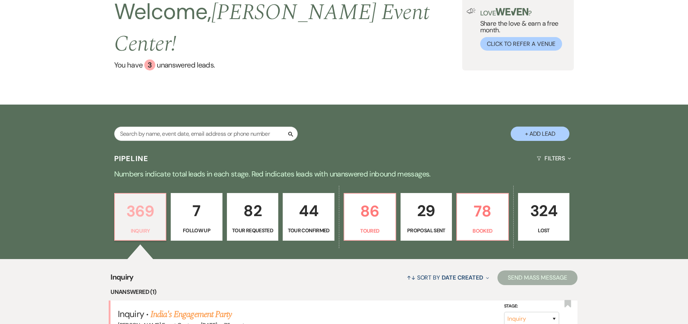
scroll to position [110, 0]
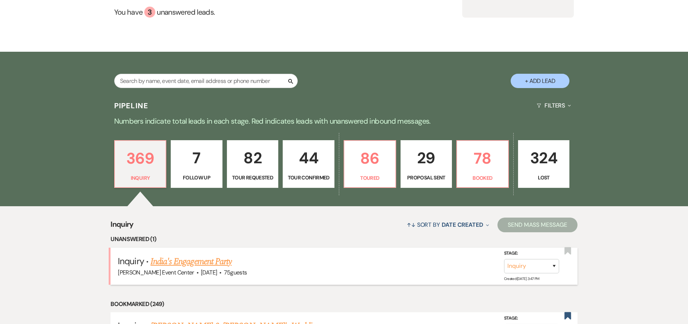
click at [173, 268] on div "[PERSON_NAME] Event Center · [DATE] · 75 guests" at bounding box center [344, 273] width 452 height 10
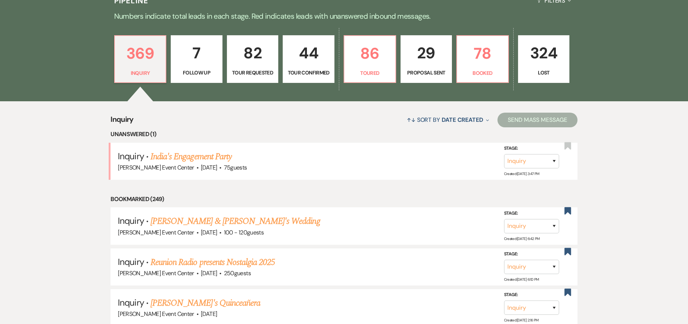
scroll to position [220, 0]
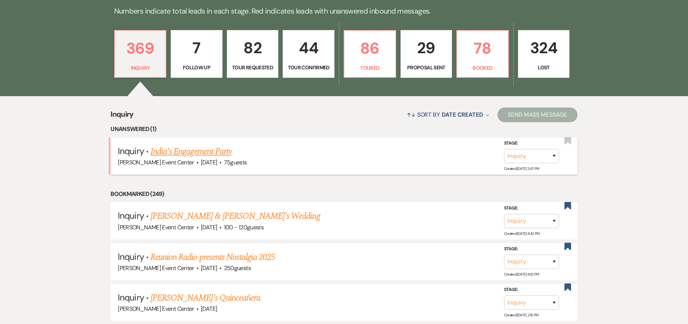
click at [191, 145] on link "India's Engagement Party" at bounding box center [191, 151] width 81 height 13
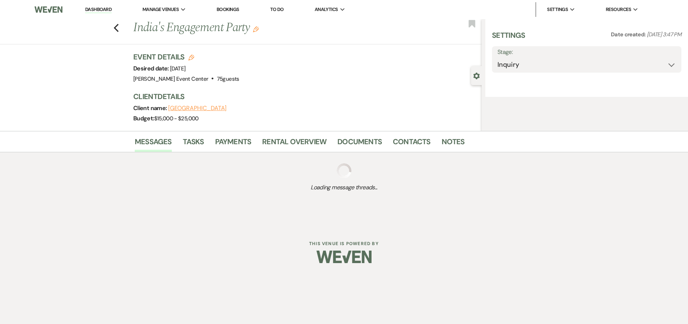
select select "5"
select select "10"
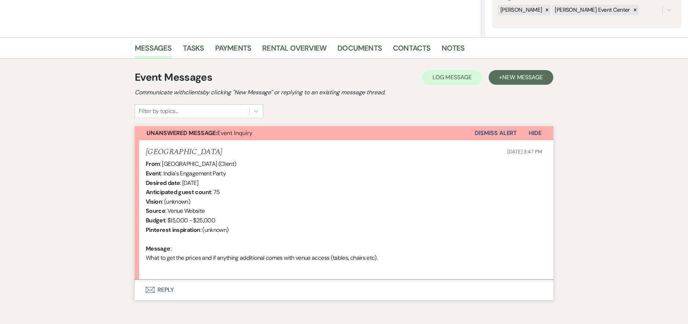
scroll to position [181, 0]
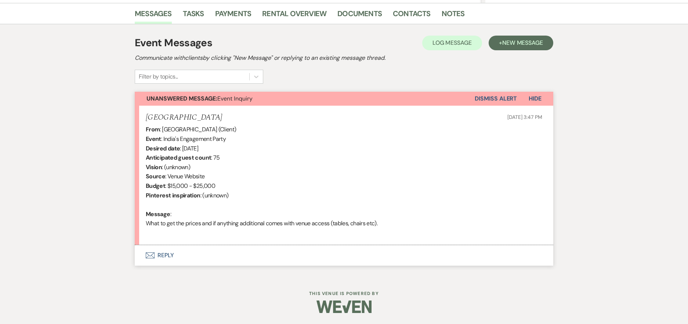
click at [166, 251] on button "Envelope Reply" at bounding box center [344, 255] width 419 height 21
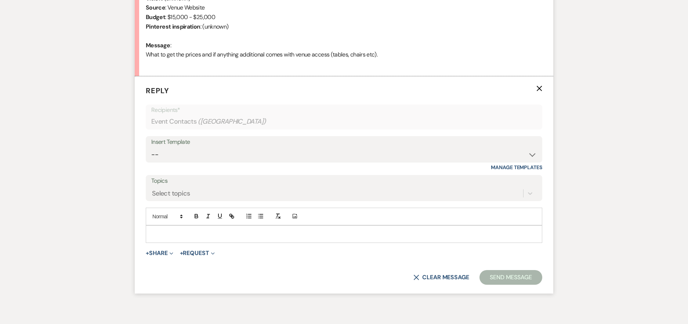
scroll to position [358, 0]
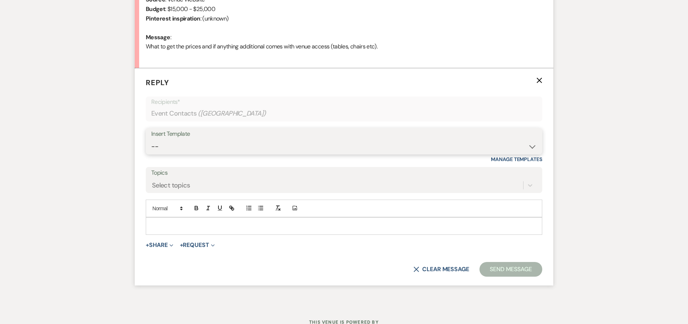
click at [274, 146] on select "-- Weven Planning Portal Introduction (Booked Events) Initial Inquiry Response …" at bounding box center [343, 147] width 385 height 14
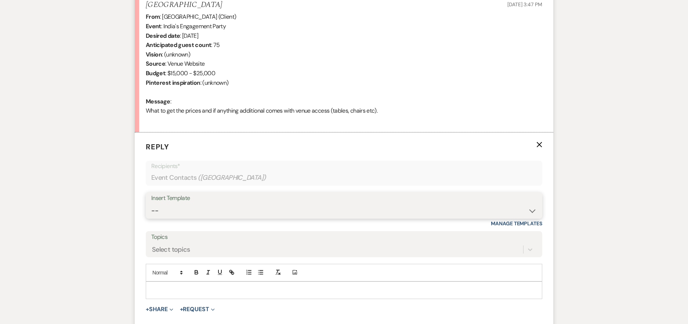
scroll to position [285, 0]
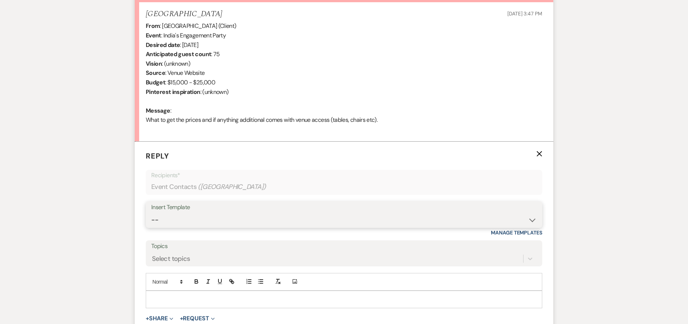
click at [209, 219] on select "-- Weven Planning Portal Introduction (Booked Events) Initial Inquiry Response …" at bounding box center [343, 220] width 385 height 14
click at [87, 136] on div "Messages Tasks Payments Rental Overview Documents Contacts Notes Event Messages…" at bounding box center [344, 138] width 688 height 479
click at [246, 215] on select "-- Weven Planning Portal Introduction (Booked Events) Initial Inquiry Response …" at bounding box center [343, 220] width 385 height 14
select select "2976"
click at [151, 213] on select "-- Weven Planning Portal Introduction (Booked Events) Initial Inquiry Response …" at bounding box center [343, 220] width 385 height 14
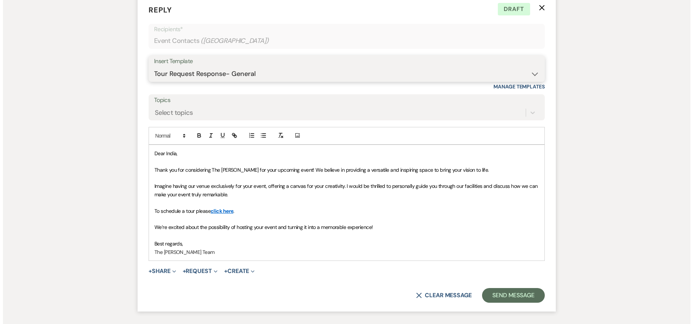
scroll to position [432, 0]
click at [163, 269] on button "+ Share Expand" at bounding box center [160, 271] width 28 height 6
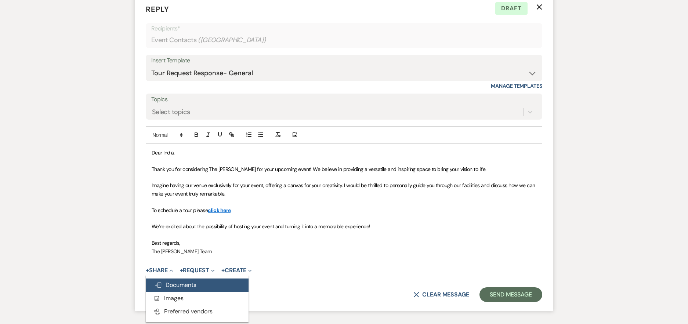
click at [183, 285] on span "Doc Upload Documents" at bounding box center [176, 285] width 42 height 8
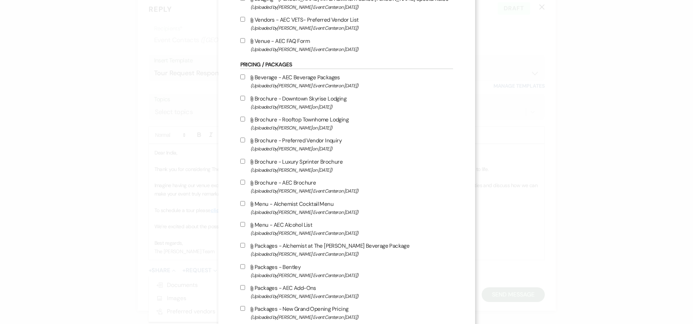
scroll to position [1175, 0]
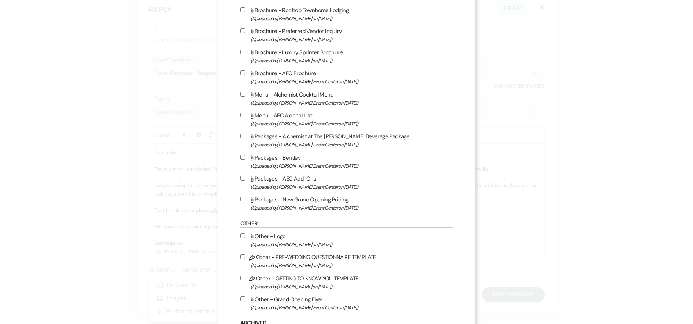
click at [240, 178] on input "Attach File Packages - AEC Add-Ons (Uploaded by [PERSON_NAME] Event Center on […" at bounding box center [242, 178] width 5 height 5
checkbox input "true"
click at [242, 200] on input "Attach File Packages - New Grand Opening Pricing (Uploaded by [PERSON_NAME] Eve…" at bounding box center [242, 199] width 5 height 5
checkbox input "true"
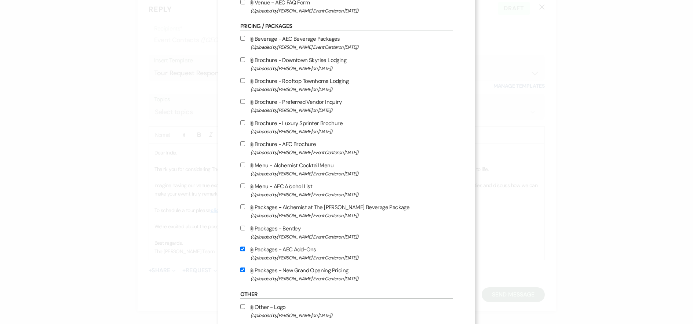
scroll to position [1065, 0]
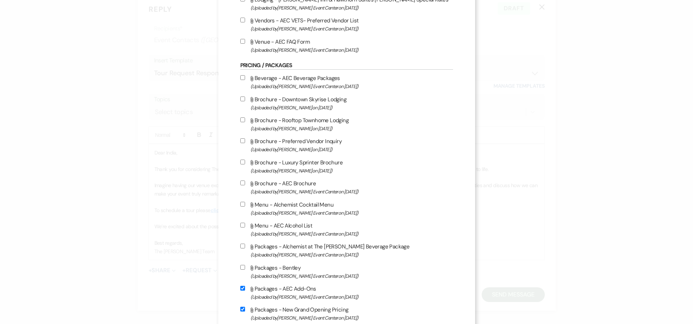
click at [242, 79] on input "Attach File Beverage - AEC Beverage Packages (Uploaded by [PERSON_NAME] Event C…" at bounding box center [242, 77] width 5 height 5
checkbox input "true"
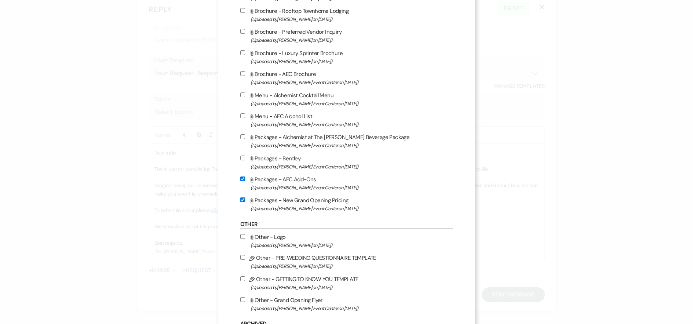
scroll to position [1175, 0]
click at [240, 114] on input "Attach File Menu - AEC Alcohol List (Uploaded by [PERSON_NAME] Event Center on …" at bounding box center [242, 115] width 5 height 5
checkbox input "true"
click at [240, 133] on label "Attach File Packages - Alchemist at The [PERSON_NAME] Beverage Package (Uploade…" at bounding box center [346, 140] width 213 height 17
click at [240, 134] on input "Attach File Packages - Alchemist at The [PERSON_NAME] Beverage Package (Uploade…" at bounding box center [242, 136] width 5 height 5
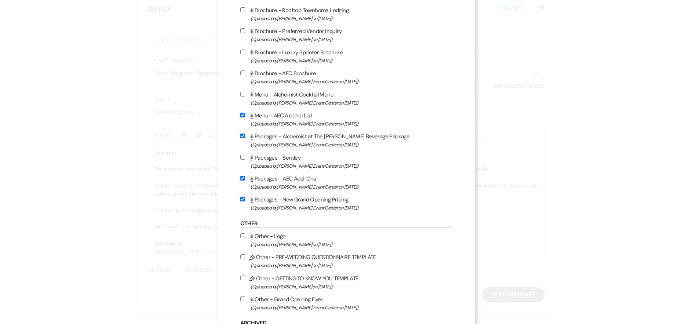
checkbox input "true"
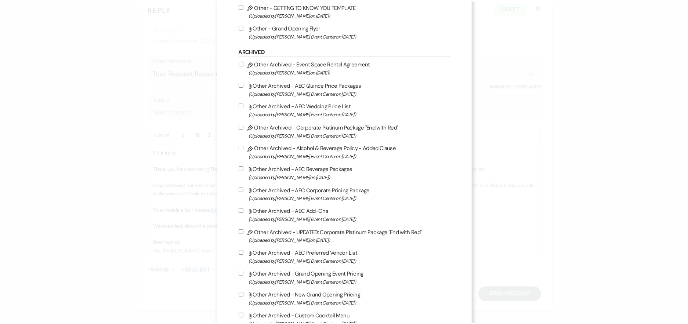
scroll to position [1496, 0]
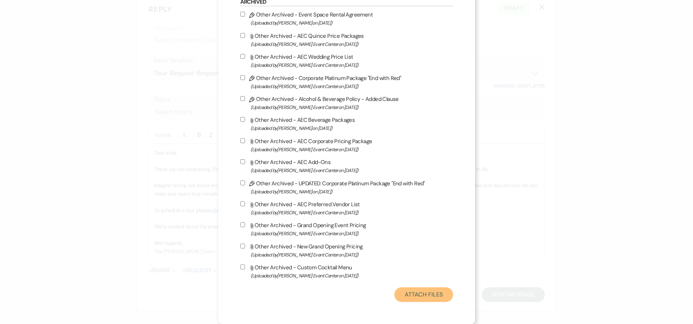
click at [407, 298] on button "Attach Files" at bounding box center [424, 294] width 58 height 15
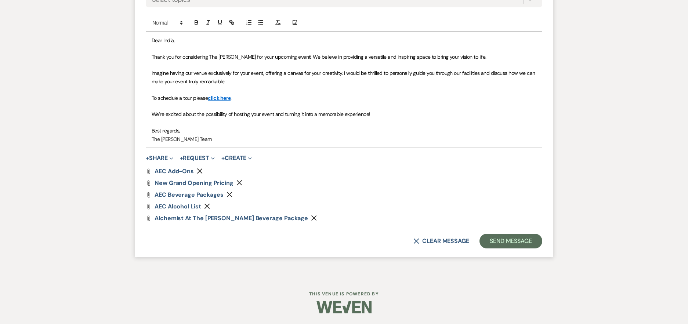
scroll to position [544, 0]
click at [506, 243] on button "Send Message" at bounding box center [510, 240] width 63 height 15
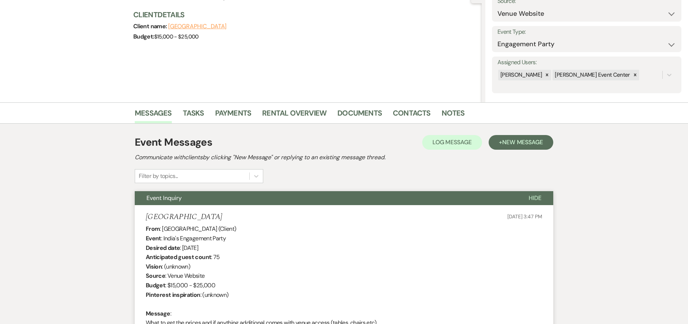
scroll to position [0, 0]
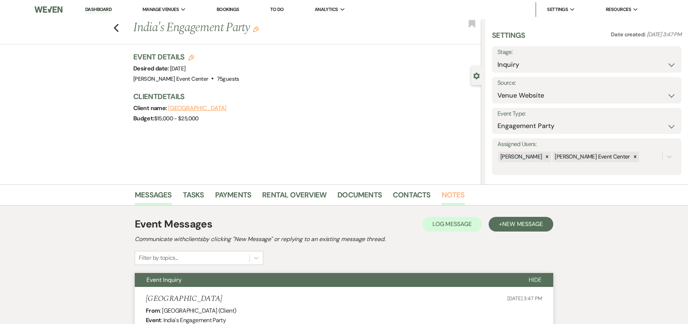
click at [450, 194] on link "Notes" at bounding box center [453, 197] width 23 height 16
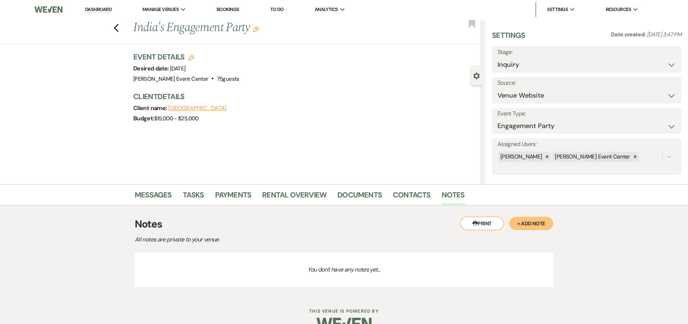
click at [522, 227] on button "+ Add Note" at bounding box center [531, 223] width 44 height 13
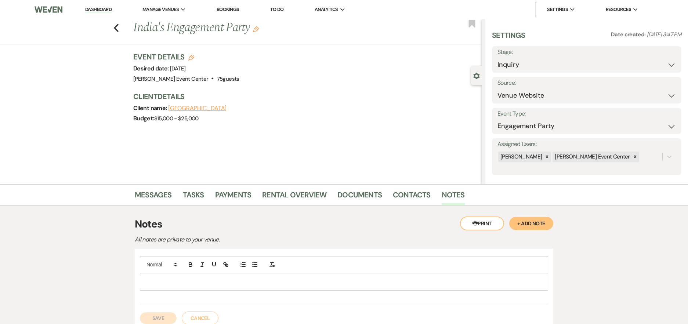
click at [388, 277] on div at bounding box center [343, 282] width 407 height 17
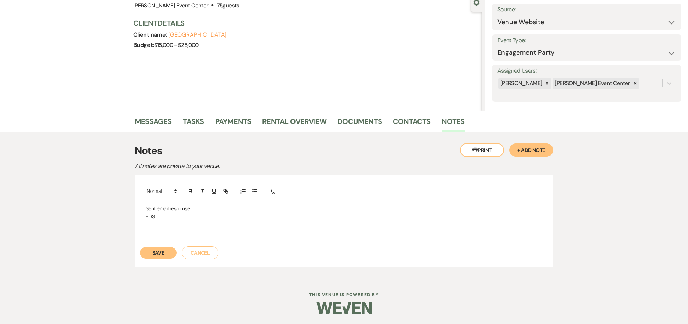
click at [166, 258] on button "Save" at bounding box center [158, 253] width 37 height 12
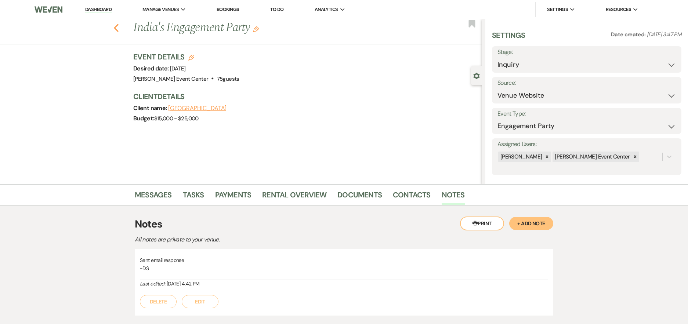
click at [119, 26] on use "button" at bounding box center [116, 28] width 5 height 8
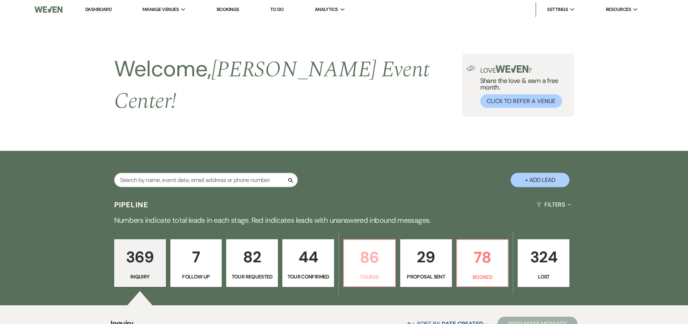
scroll to position [220, 0]
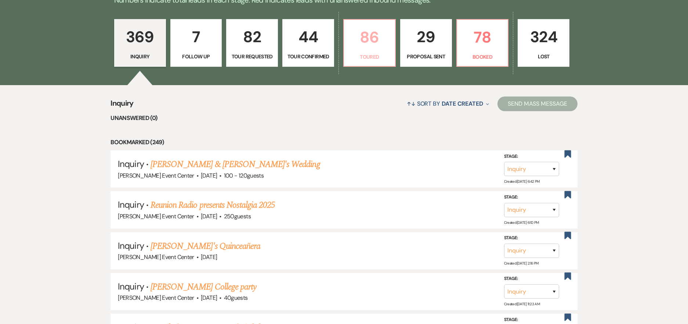
click at [369, 37] on p "86" at bounding box center [369, 37] width 42 height 25
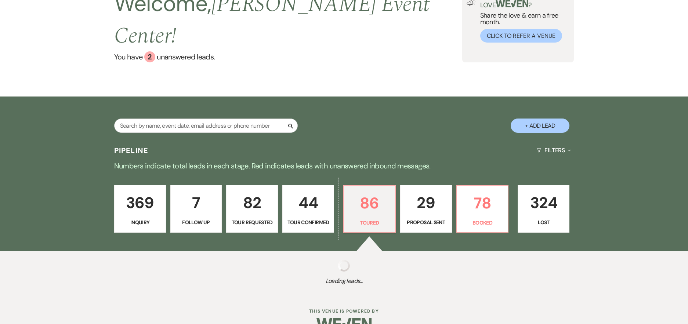
select select "5"
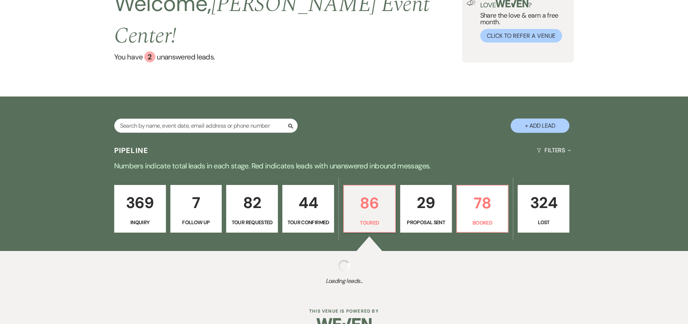
select select "5"
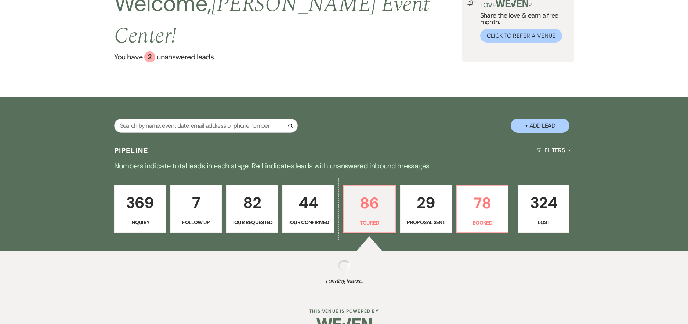
select select "5"
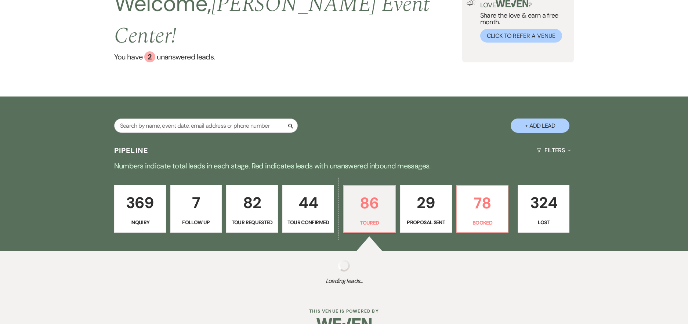
select select "5"
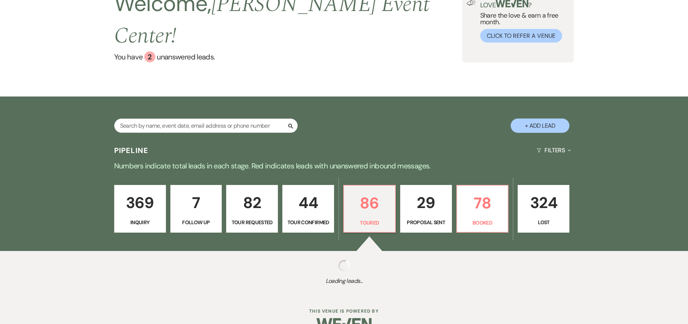
select select "5"
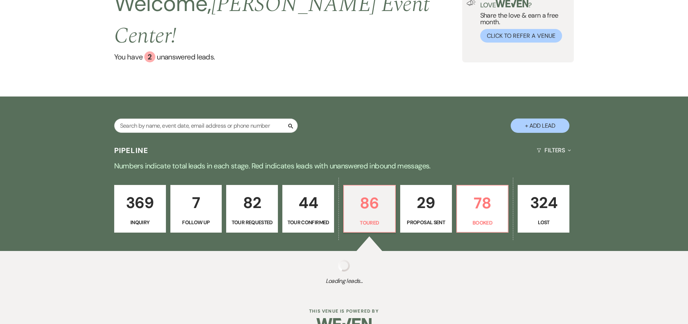
select select "5"
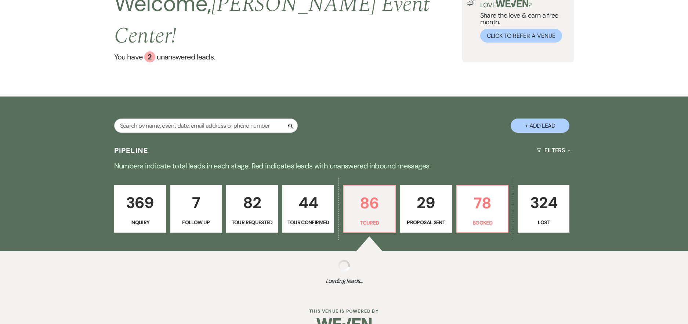
select select "5"
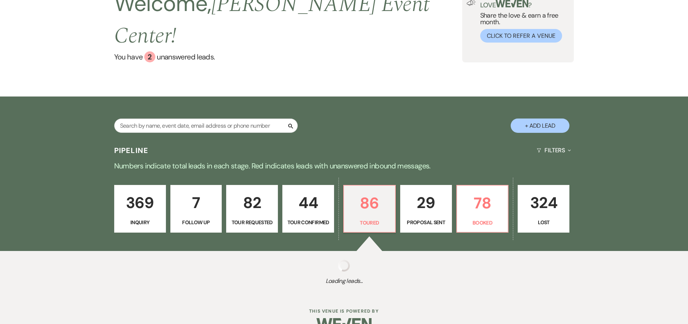
select select "5"
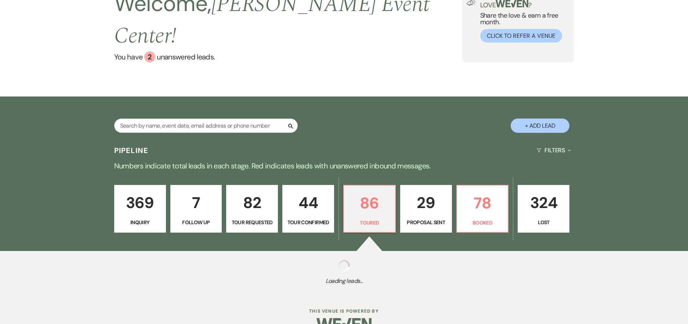
select select "5"
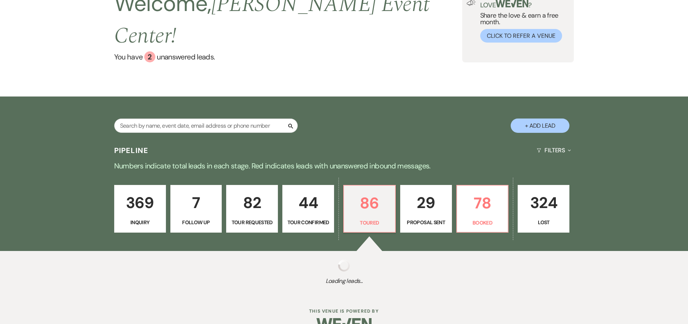
select select "5"
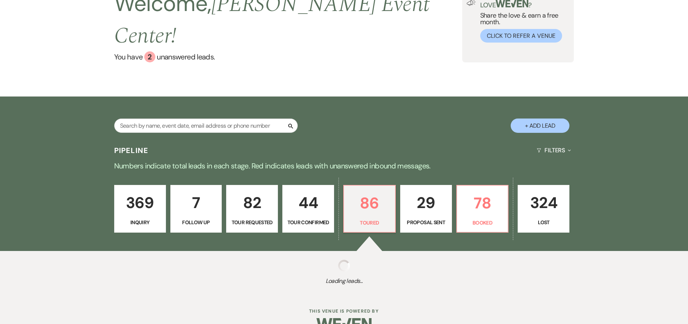
select select "5"
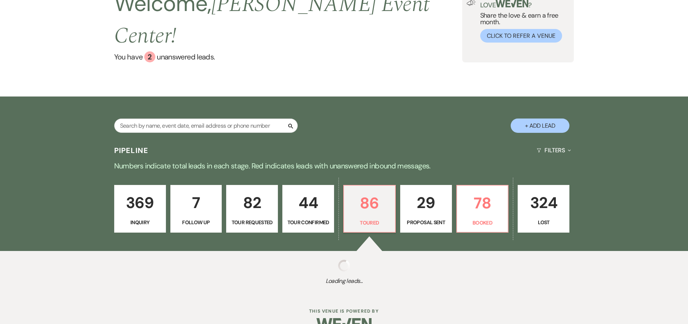
select select "5"
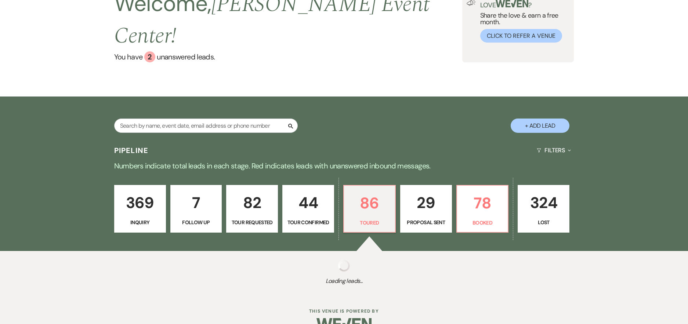
select select "5"
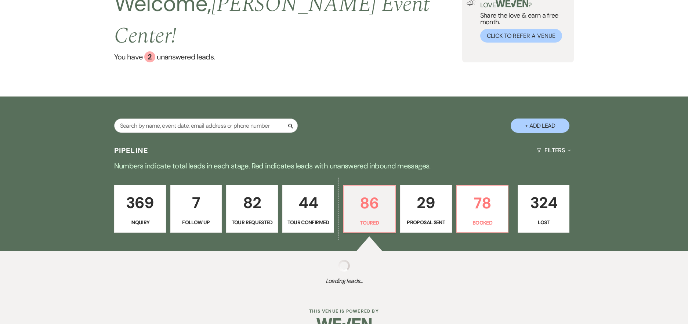
select select "5"
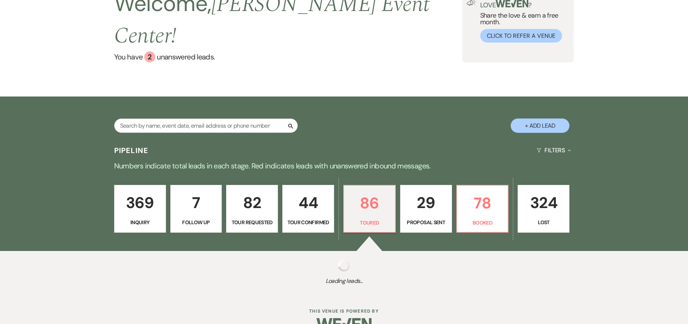
select select "5"
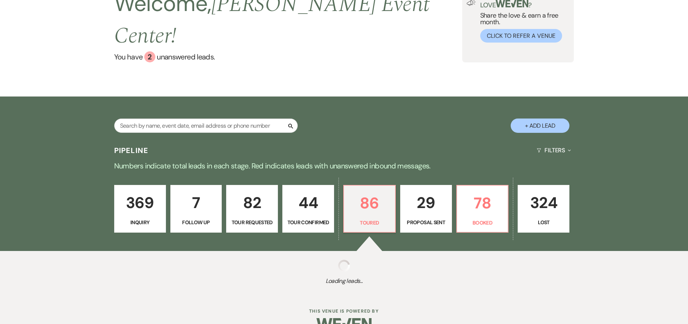
select select "5"
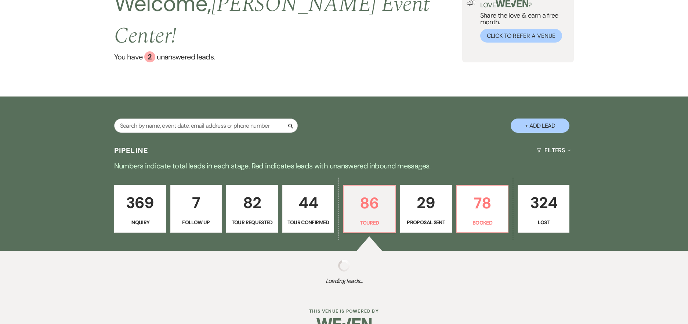
select select "5"
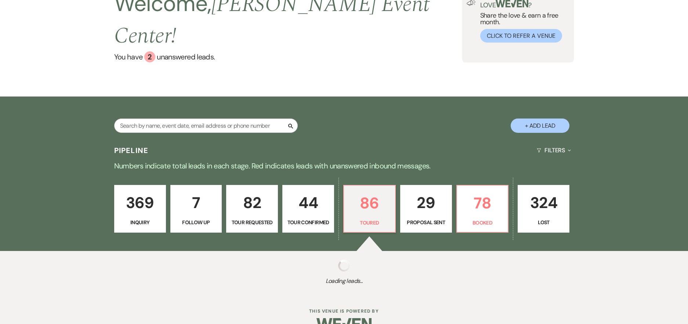
select select "5"
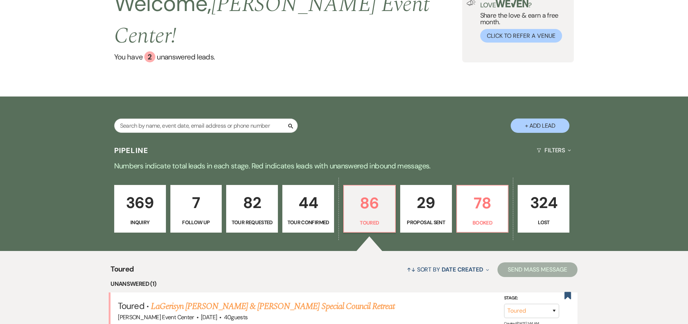
scroll to position [220, 0]
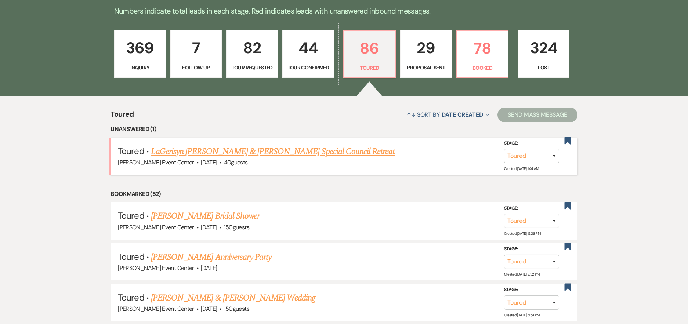
click at [285, 145] on link "LaGerisyn [PERSON_NAME] & [PERSON_NAME] Special Council Retreat" at bounding box center [273, 151] width 244 height 13
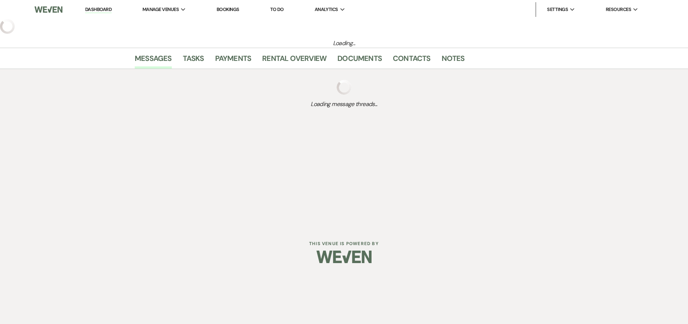
select select "5"
select select "13"
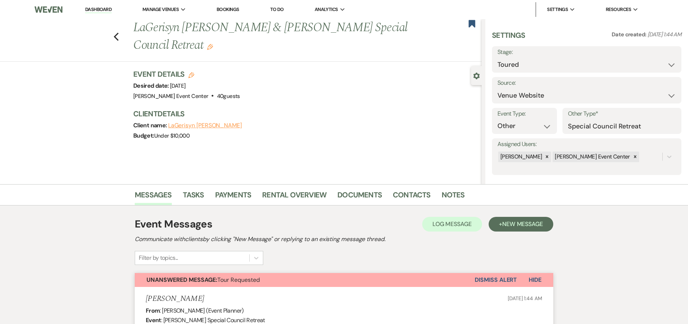
click at [123, 39] on div "Previous LaGerisyn [PERSON_NAME] & [PERSON_NAME] Special Council Retreat Edit B…" at bounding box center [238, 40] width 485 height 43
click at [119, 39] on icon "Previous" at bounding box center [116, 36] width 6 height 9
select select "5"
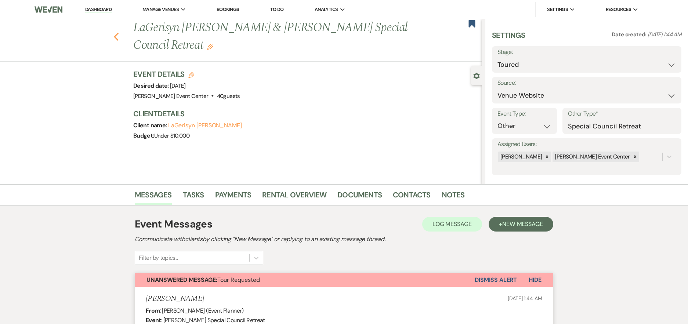
select select "5"
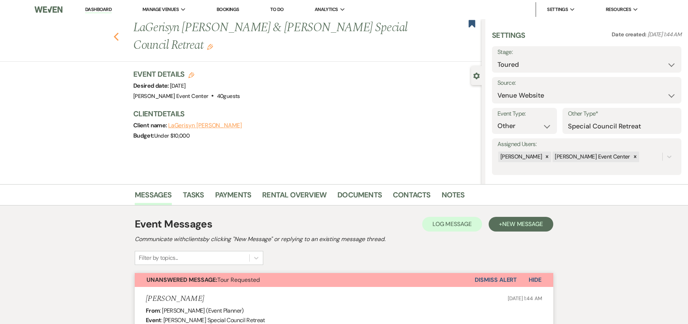
select select "5"
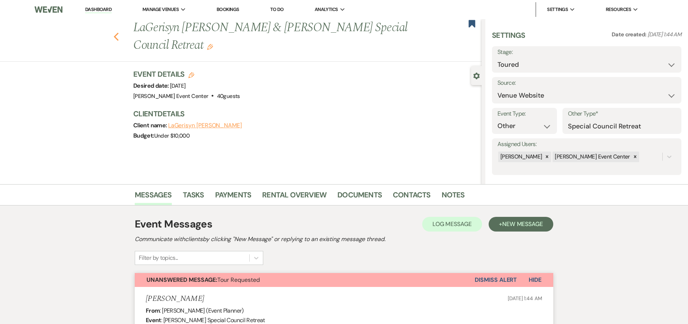
select select "5"
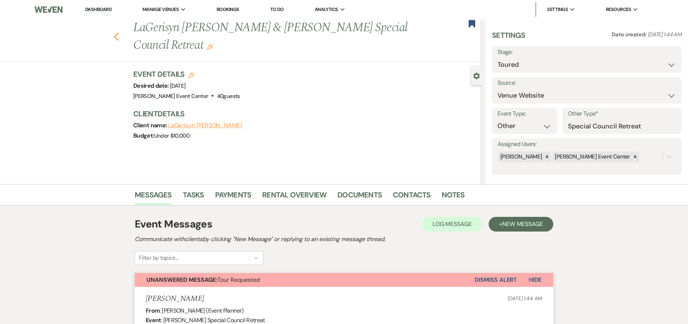
select select "5"
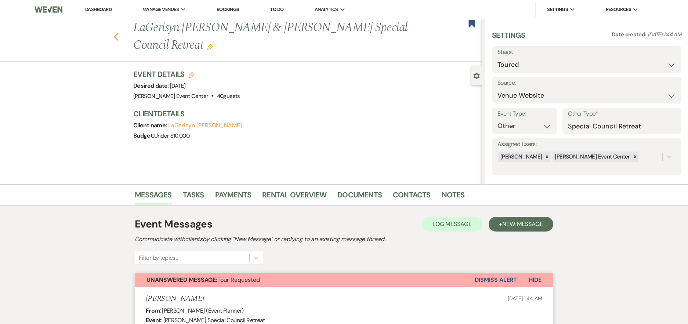
select select "5"
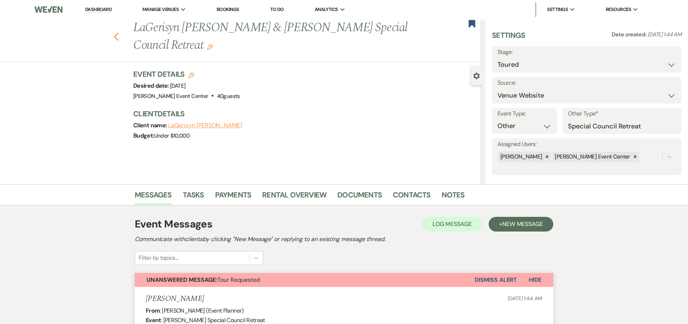
select select "5"
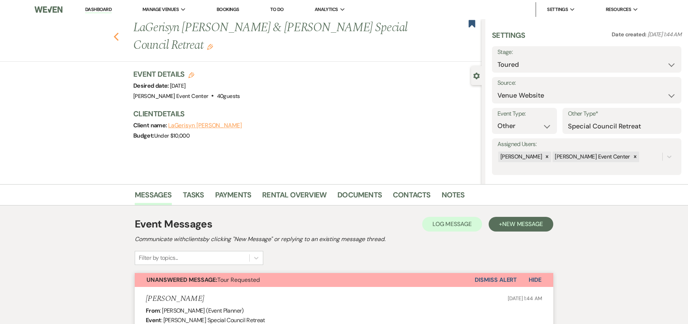
select select "5"
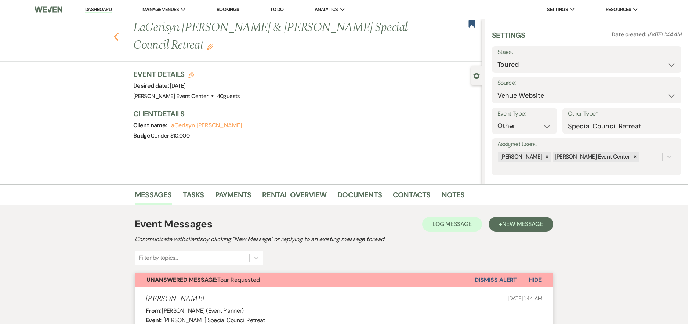
select select "5"
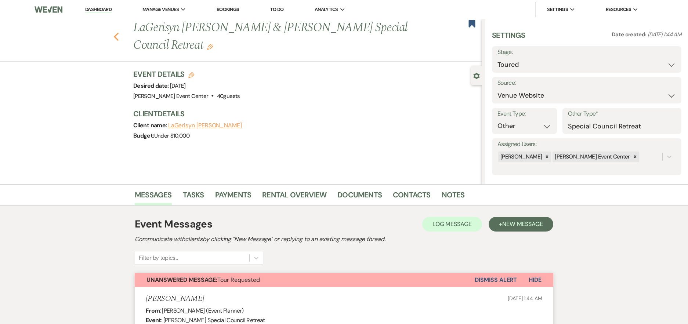
select select "5"
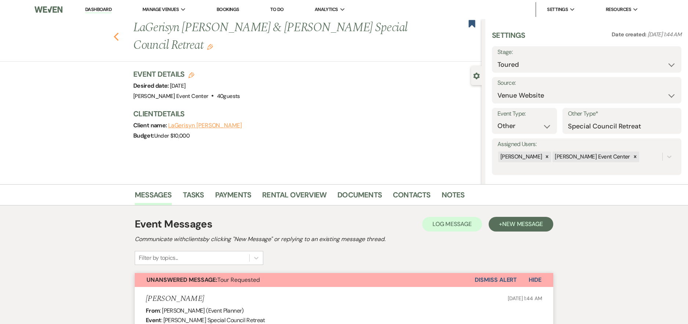
select select "5"
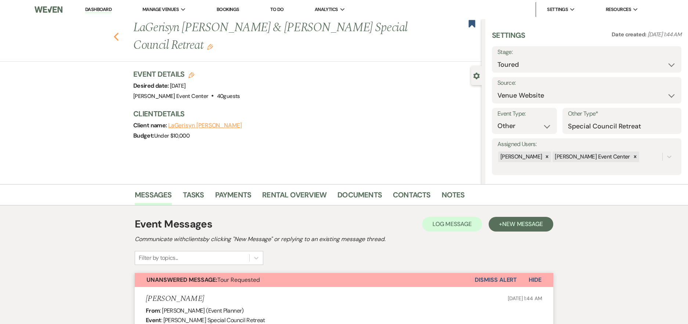
select select "5"
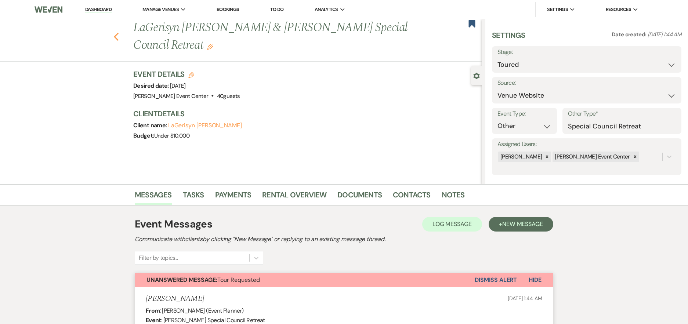
select select "5"
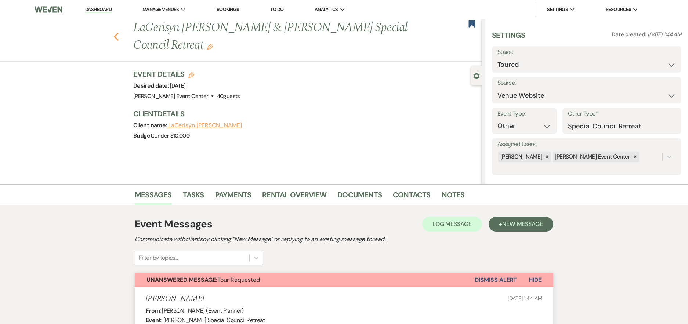
select select "5"
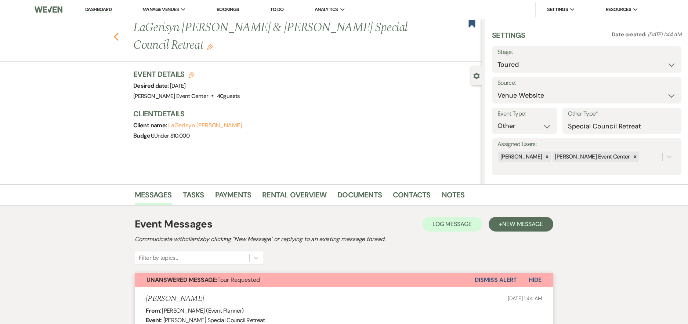
select select "5"
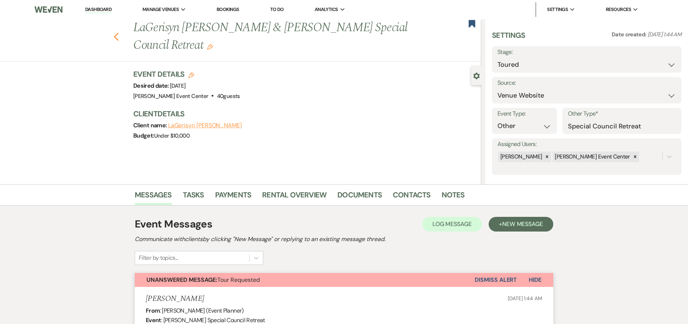
select select "5"
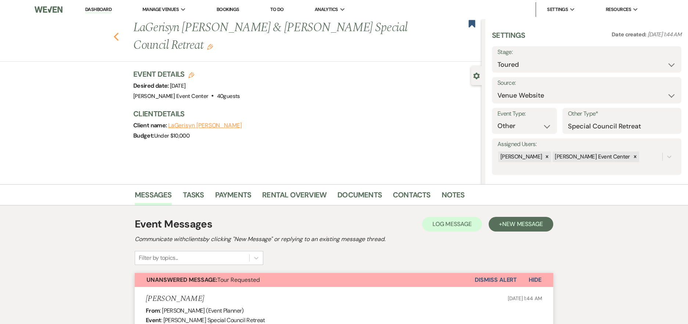
select select "5"
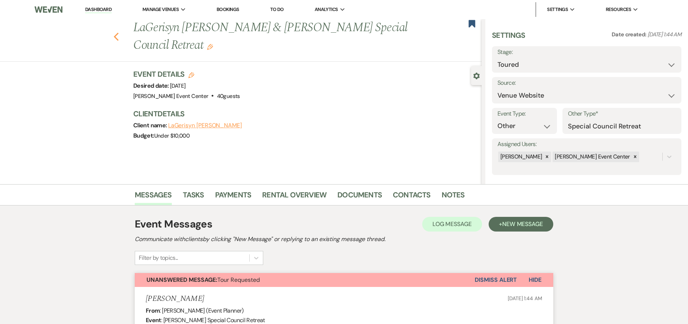
select select "5"
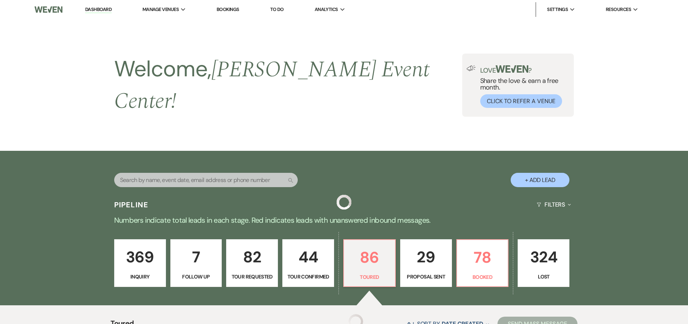
scroll to position [220, 0]
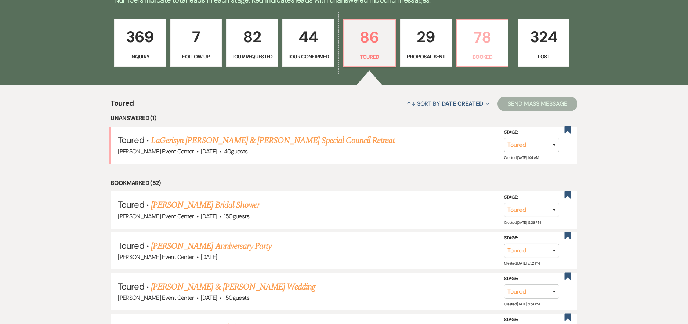
click at [477, 54] on p "Booked" at bounding box center [482, 57] width 42 height 8
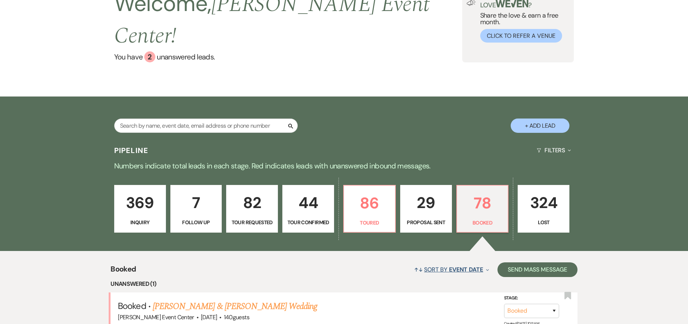
scroll to position [220, 0]
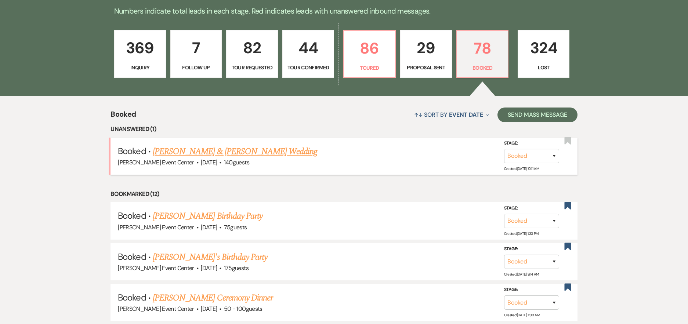
click at [232, 145] on link "[PERSON_NAME] & [PERSON_NAME] Wedding" at bounding box center [235, 151] width 164 height 13
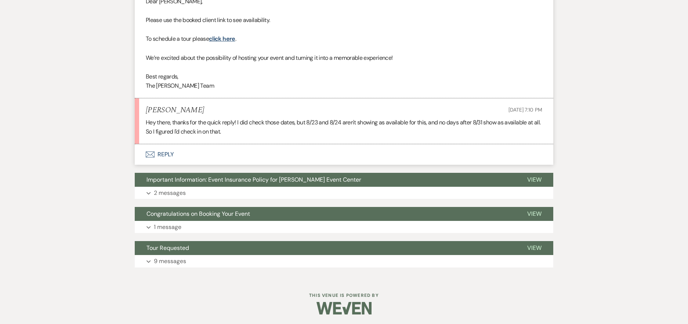
scroll to position [343, 0]
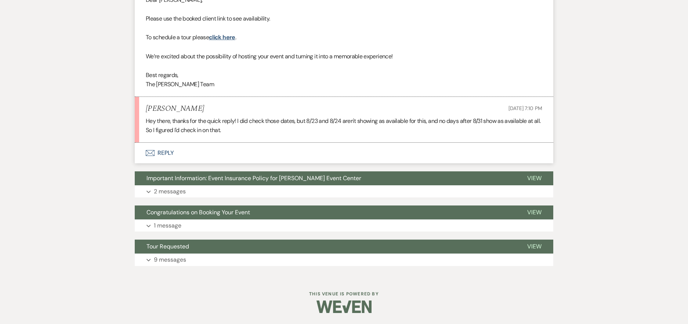
click at [160, 153] on button "Envelope Reply" at bounding box center [344, 153] width 419 height 21
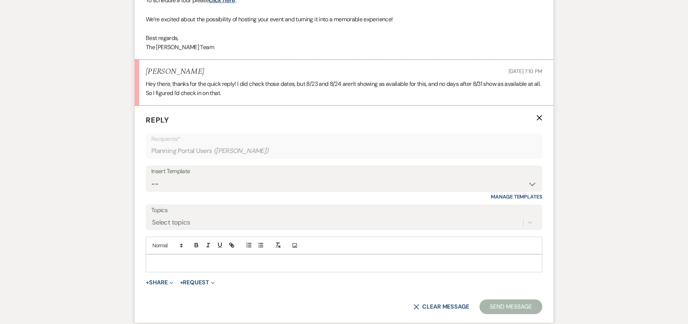
scroll to position [432, 0]
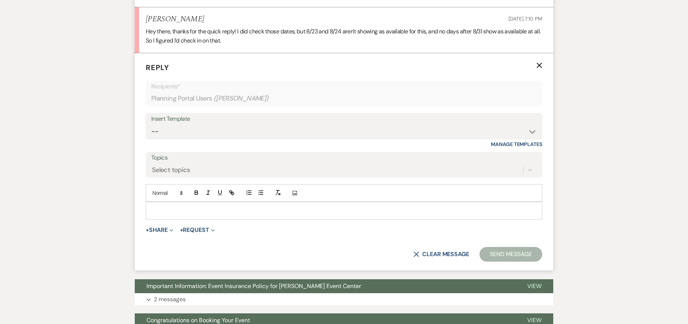
click at [218, 210] on p at bounding box center [344, 211] width 385 height 8
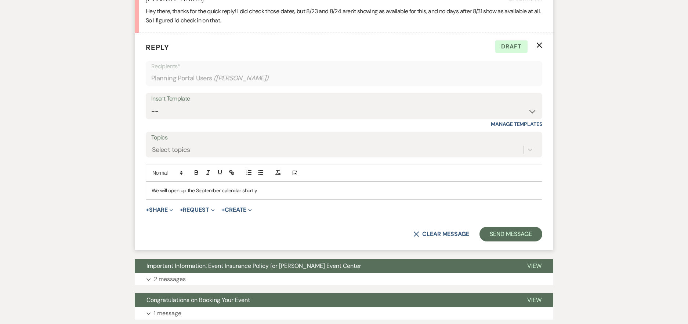
scroll to position [469, 0]
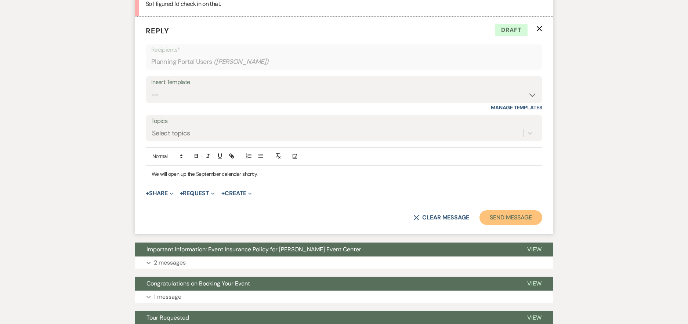
click at [497, 217] on button "Send Message" at bounding box center [510, 217] width 63 height 15
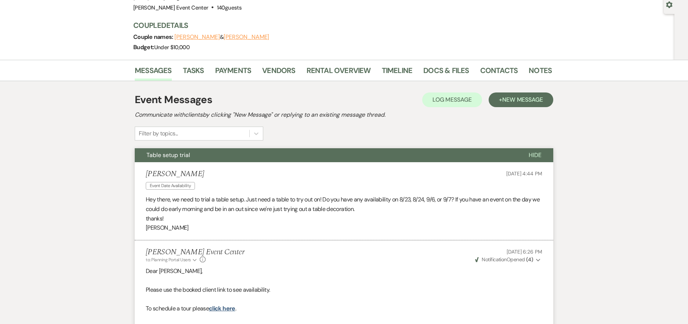
scroll to position [0, 0]
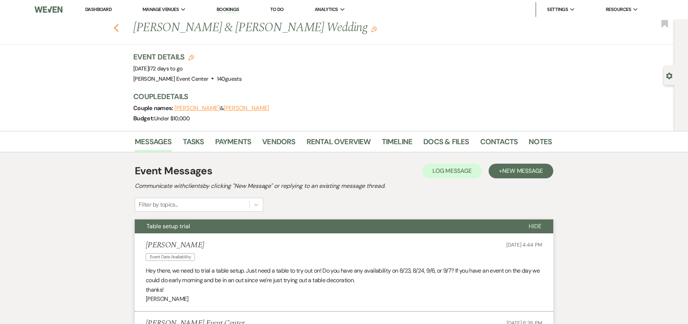
click at [118, 28] on use "button" at bounding box center [116, 28] width 5 height 8
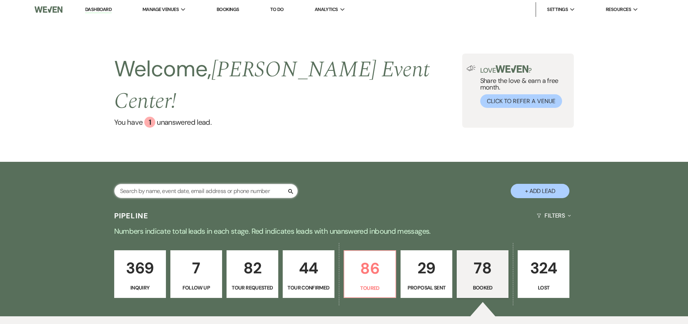
click at [186, 184] on input "text" at bounding box center [206, 191] width 184 height 14
type input "terr"
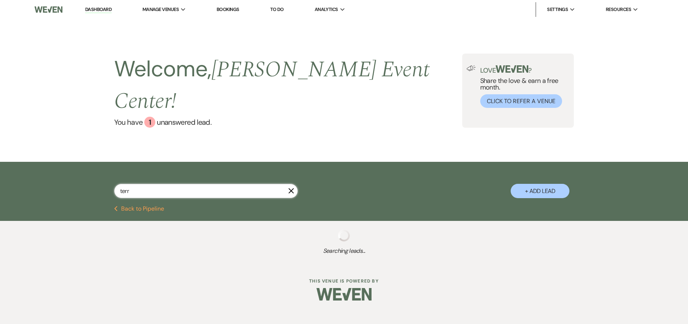
select select "2"
select select "8"
select select "4"
select select "8"
select select "4"
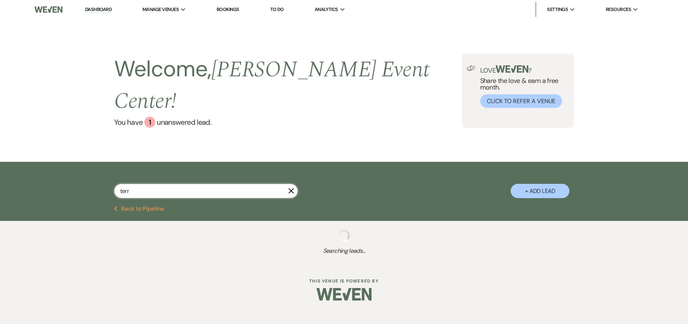
select select "5"
select select "6"
select select "8"
select select "5"
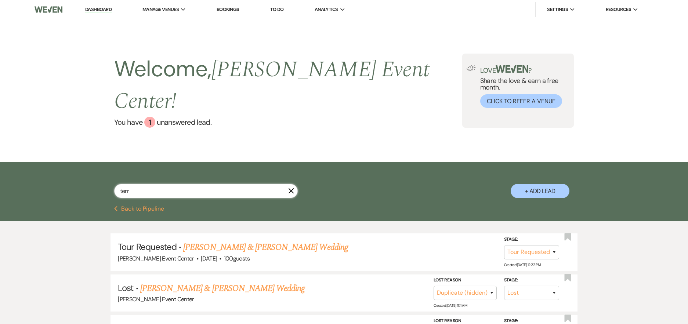
type input "terra"
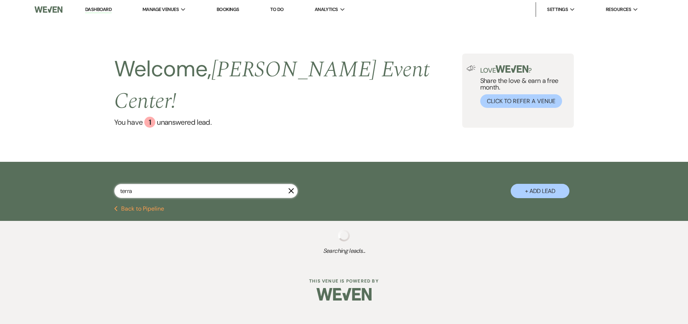
select select "2"
select select "8"
select select "4"
select select "8"
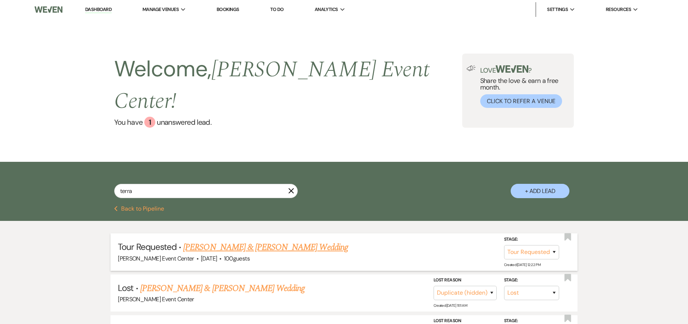
click at [235, 241] on link "[PERSON_NAME] & [PERSON_NAME] Wedding" at bounding box center [265, 247] width 164 height 13
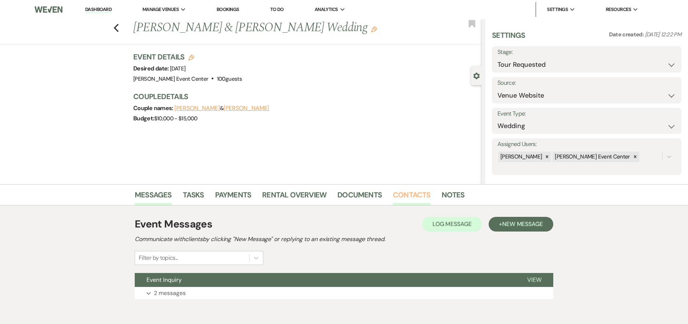
click at [399, 193] on link "Contacts" at bounding box center [412, 197] width 38 height 16
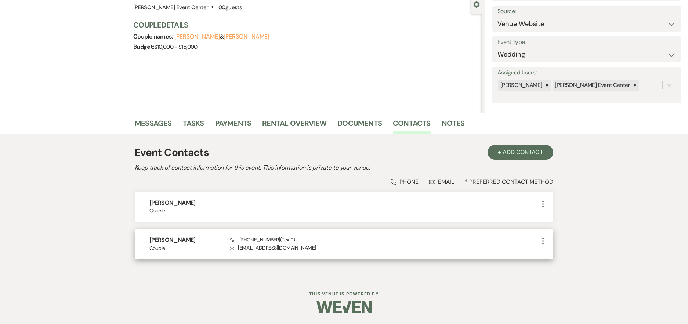
scroll to position [72, 0]
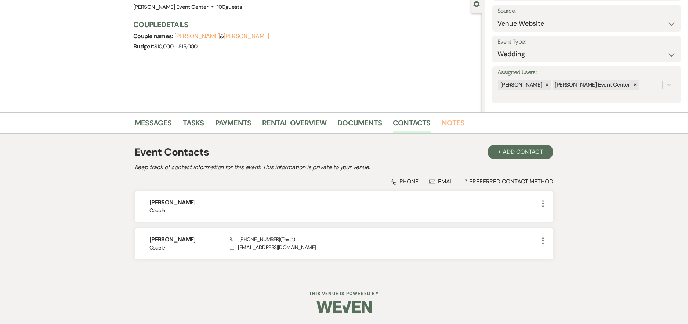
click at [460, 123] on link "Notes" at bounding box center [453, 125] width 23 height 16
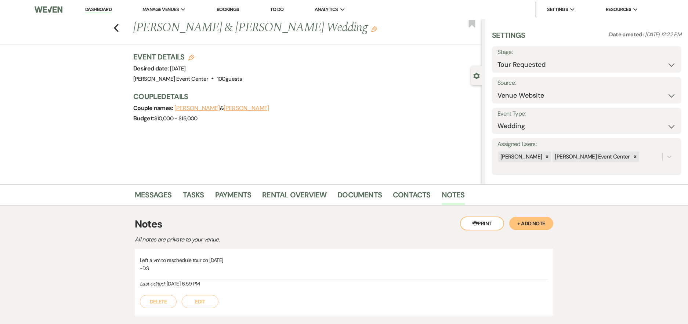
click at [512, 220] on button "+ Add Note" at bounding box center [531, 223] width 44 height 13
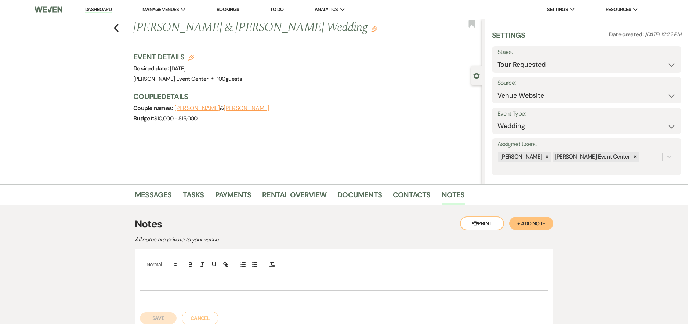
click at [327, 284] on p at bounding box center [344, 282] width 396 height 8
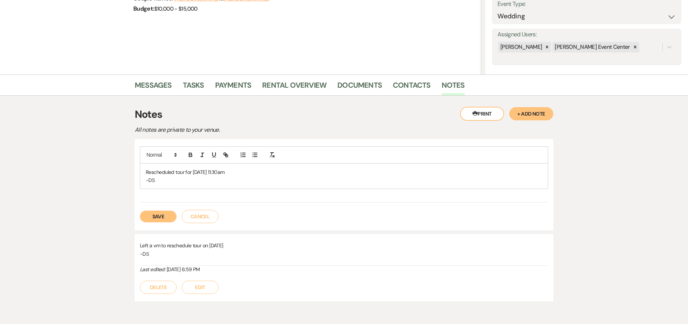
scroll to position [110, 0]
click at [165, 211] on button "Save" at bounding box center [158, 216] width 37 height 12
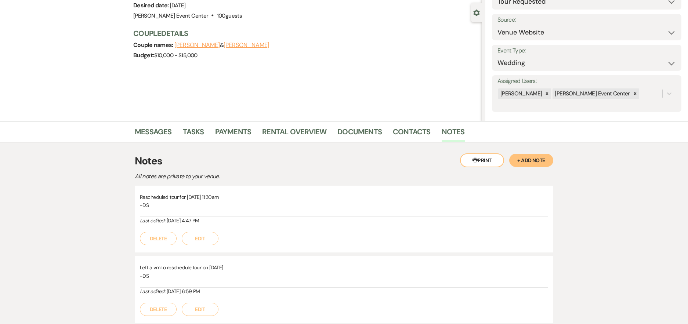
scroll to position [0, 0]
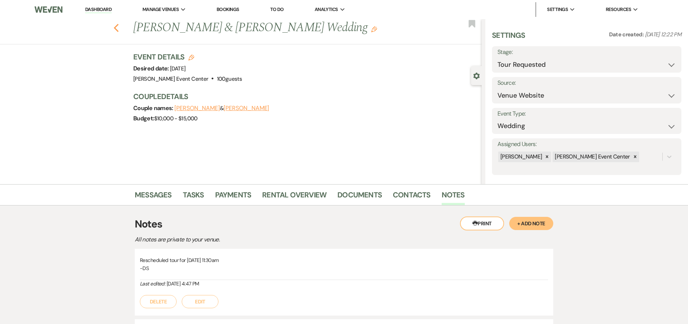
click at [119, 29] on icon "Previous" at bounding box center [116, 27] width 6 height 9
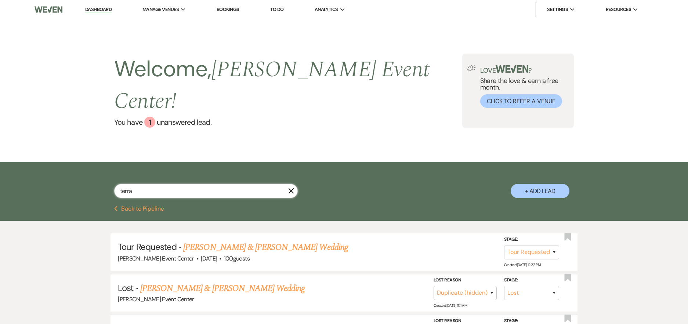
drag, startPoint x: 211, startPoint y: 177, endPoint x: 0, endPoint y: 181, distance: 211.5
click at [0, 181] on html "Dashboard Manage Venues Expand [PERSON_NAME] Event Center Bookings To Do Analyt…" at bounding box center [344, 226] width 688 height 453
paste input "[PERSON_NAME]"
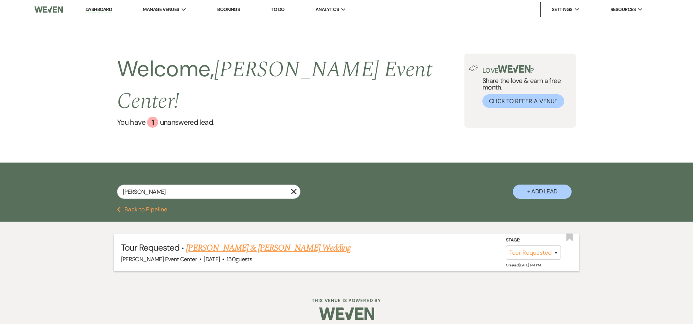
click at [218, 242] on link "[PERSON_NAME] & [PERSON_NAME] Wedding" at bounding box center [268, 248] width 164 height 13
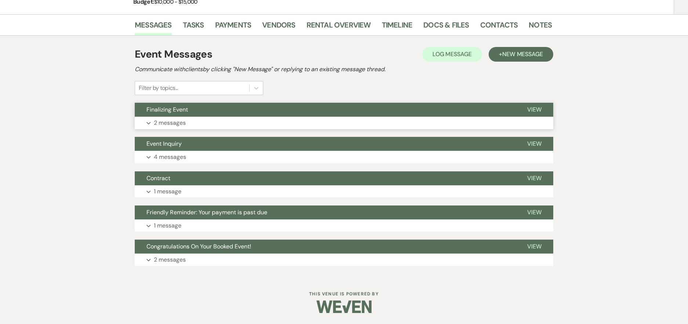
click at [175, 128] on button "Expand 2 messages" at bounding box center [344, 123] width 419 height 12
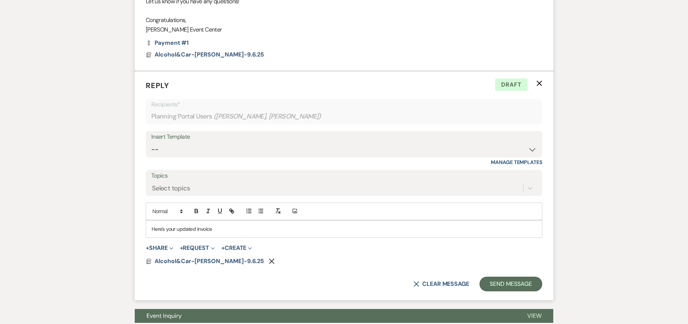
scroll to position [551, 0]
click at [198, 251] on button "+ Request Expand" at bounding box center [197, 248] width 35 height 6
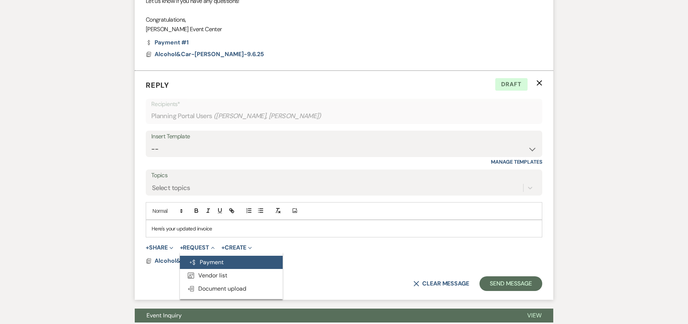
click at [210, 269] on button "Generate Payment Payment" at bounding box center [231, 262] width 103 height 13
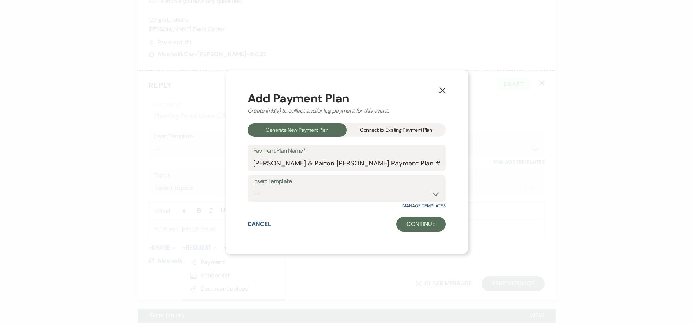
click at [393, 134] on div "Connect to Existing Payment Plan" at bounding box center [396, 130] width 99 height 14
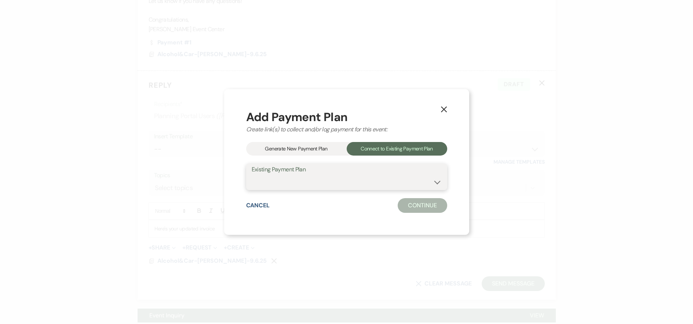
click at [361, 182] on select "Alcohol&Car Payment Plan William Peoples & Paiton Maples's Payment Plan #1" at bounding box center [347, 182] width 190 height 14
select select "24883"
click at [253, 175] on select "Alcohol&Car Payment Plan William Peoples & Paiton Maples's Payment Plan #1" at bounding box center [347, 182] width 190 height 14
click at [417, 205] on button "Continue" at bounding box center [422, 205] width 49 height 15
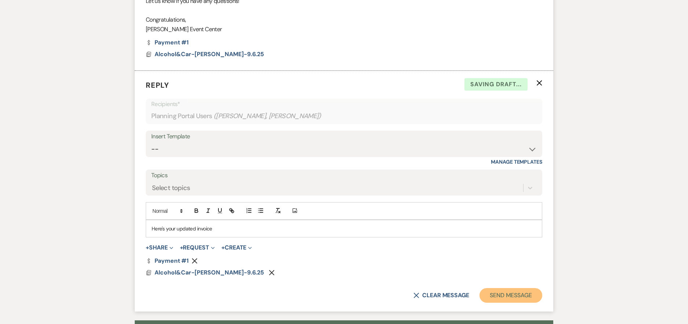
click at [513, 303] on button "Send Message" at bounding box center [510, 295] width 63 height 15
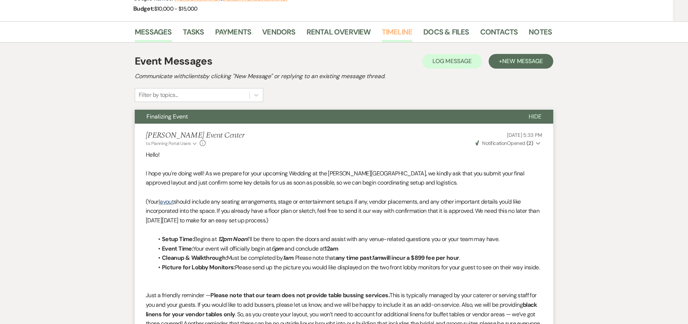
scroll to position [37, 0]
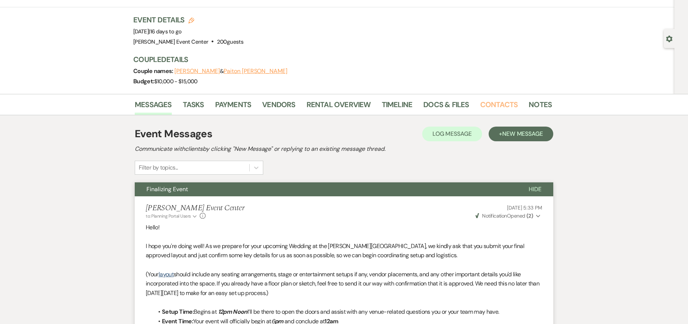
click at [482, 103] on link "Contacts" at bounding box center [499, 107] width 38 height 16
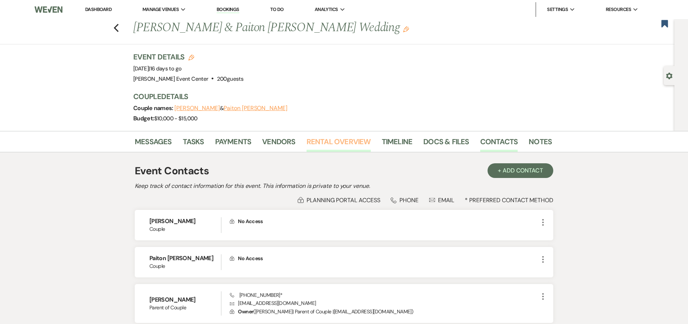
click at [344, 145] on link "Rental Overview" at bounding box center [339, 144] width 64 height 16
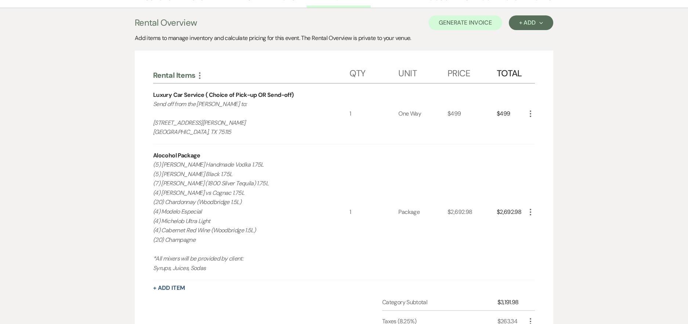
scroll to position [27, 0]
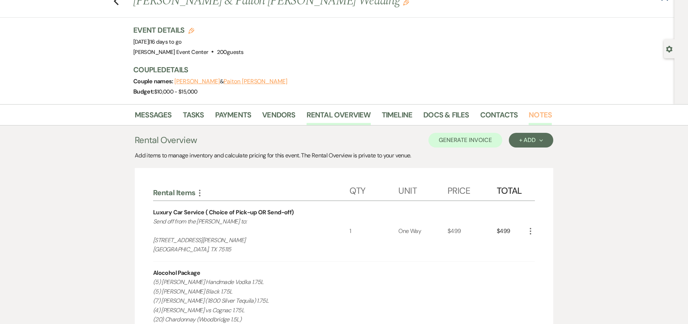
click at [533, 113] on link "Notes" at bounding box center [540, 117] width 23 height 16
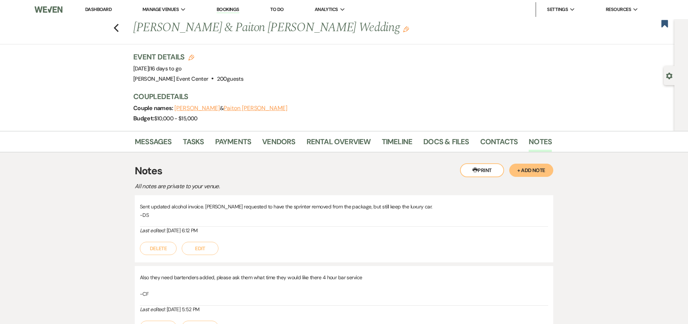
click at [519, 170] on button "+ Add Note" at bounding box center [531, 170] width 44 height 13
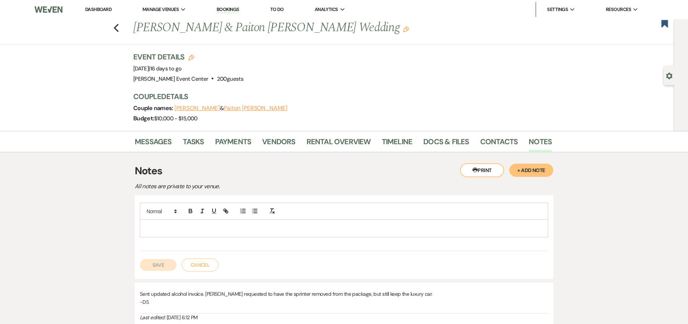
click at [238, 230] on p at bounding box center [344, 228] width 396 height 8
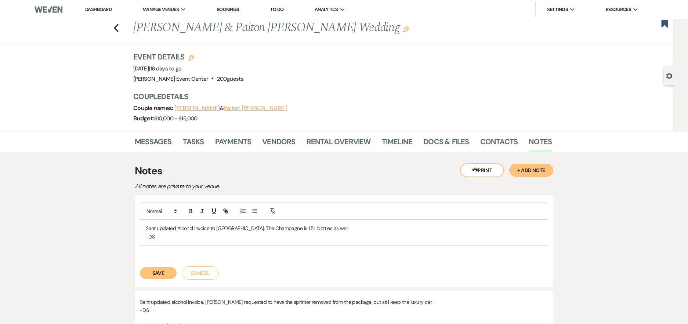
click at [156, 277] on button "Save" at bounding box center [158, 273] width 37 height 12
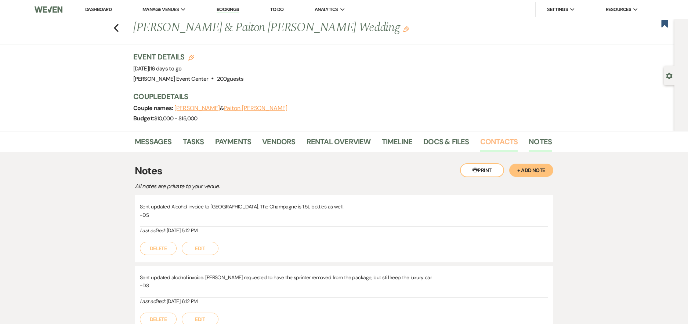
click at [496, 145] on link "Contacts" at bounding box center [499, 144] width 38 height 16
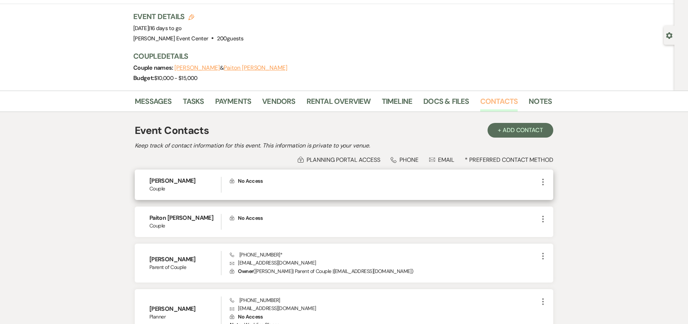
scroll to position [16, 0]
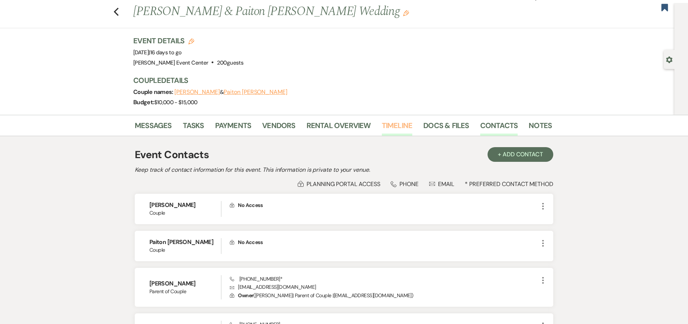
click at [387, 128] on link "Timeline" at bounding box center [397, 128] width 31 height 16
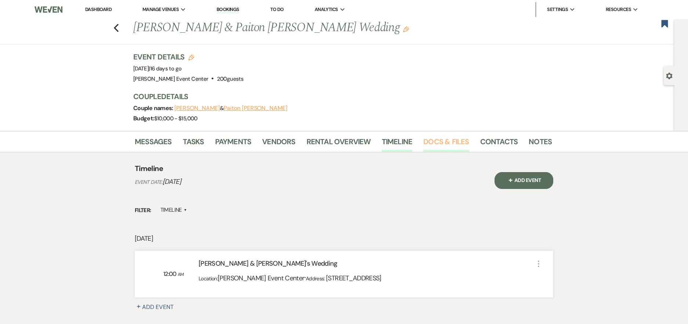
click at [446, 140] on link "Docs & Files" at bounding box center [446, 144] width 46 height 16
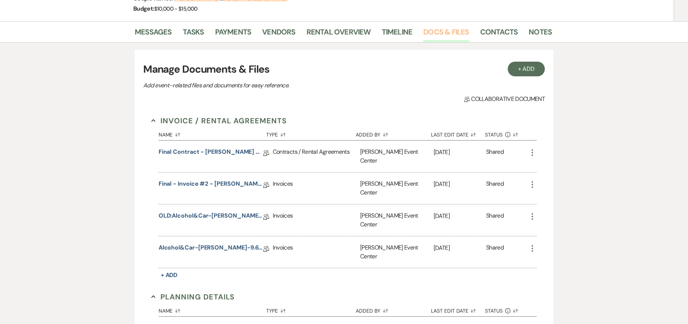
scroll to position [110, 0]
click at [207, 153] on link "Final Contract - William Peoples & Paiton Maples's Wedding - Platinum - 09.06.25" at bounding box center [211, 152] width 105 height 11
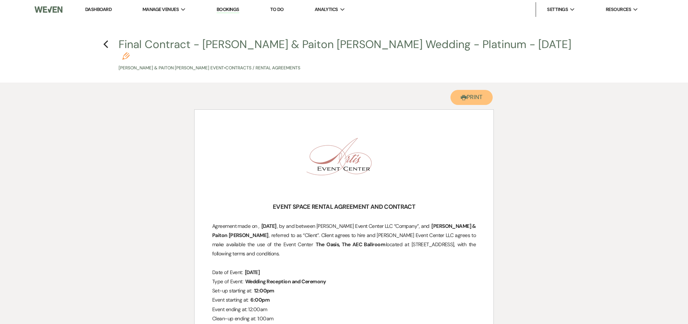
click at [472, 90] on button "Printer Print" at bounding box center [471, 97] width 42 height 15
